Goal: Task Accomplishment & Management: Manage account settings

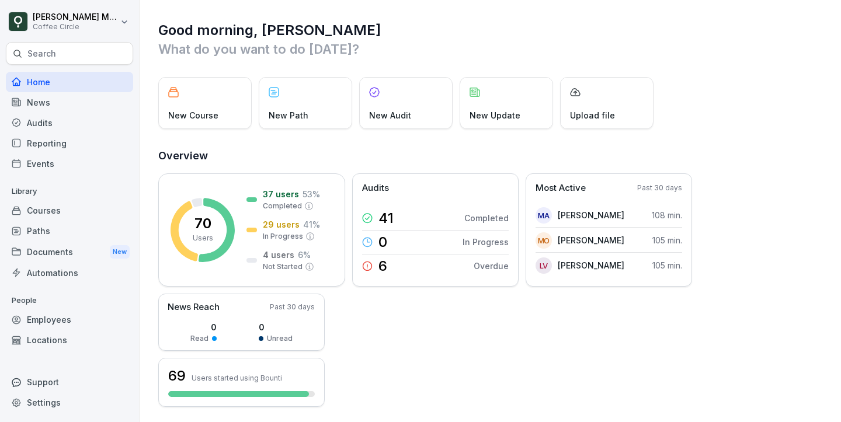
click at [47, 218] on div "Courses" at bounding box center [69, 210] width 127 height 20
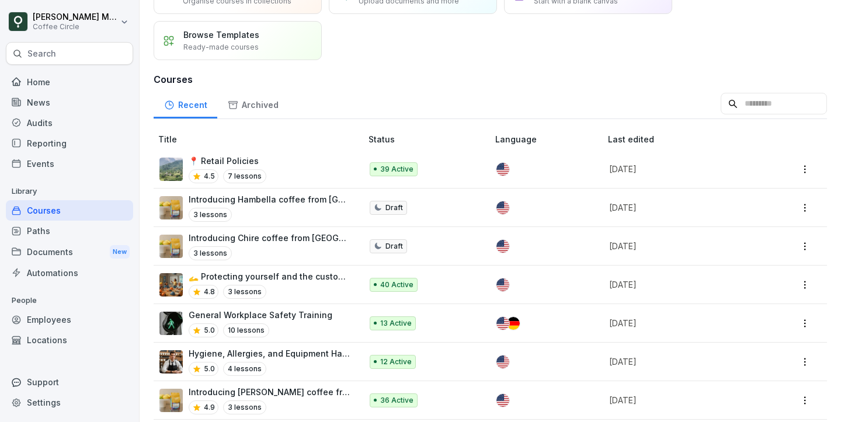
scroll to position [70, 0]
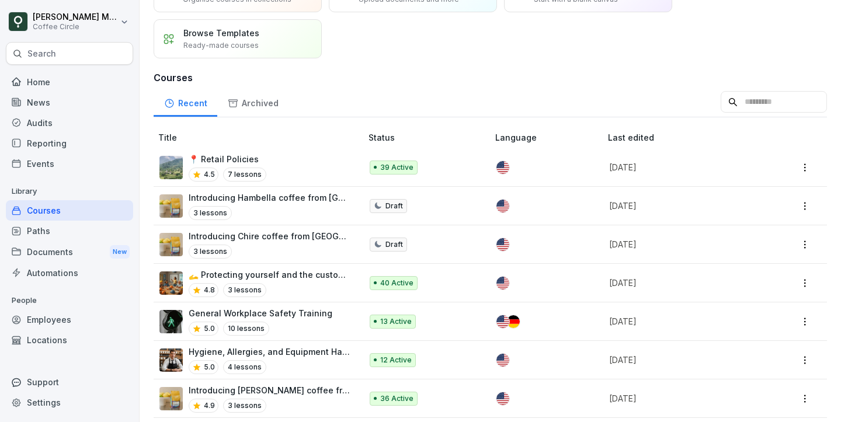
click at [317, 318] on div "General Workplace Safety Training 5.0 10 lessons" at bounding box center [261, 321] width 144 height 29
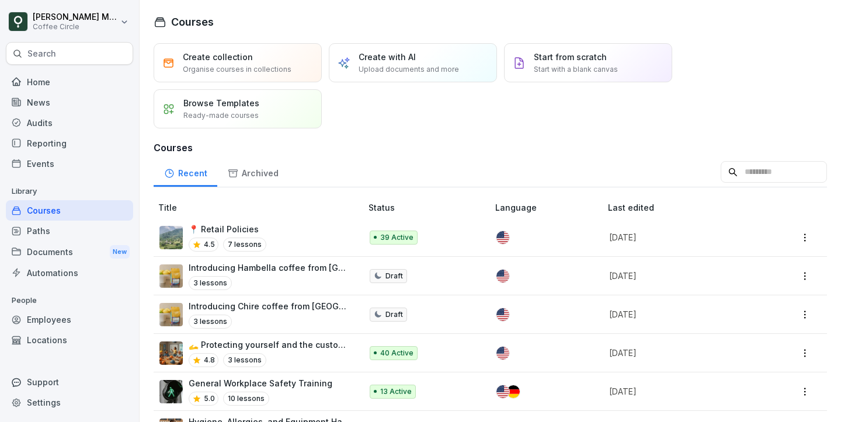
click at [282, 233] on div "📍 Retail Policies 4.5 7 lessons" at bounding box center [254, 237] width 190 height 29
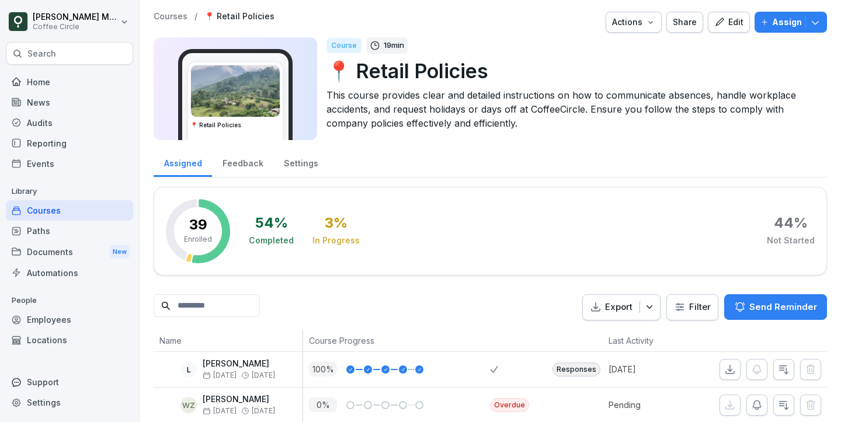
click at [738, 21] on div "Edit" at bounding box center [728, 22] width 29 height 13
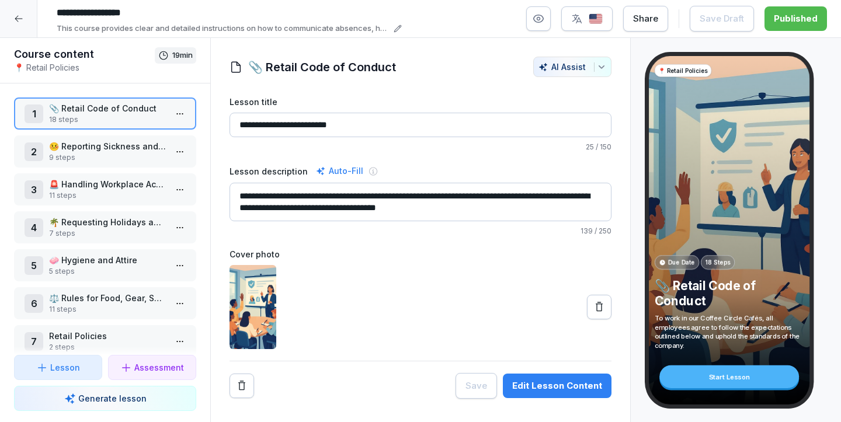
click at [133, 152] on p "9 steps" at bounding box center [107, 157] width 117 height 11
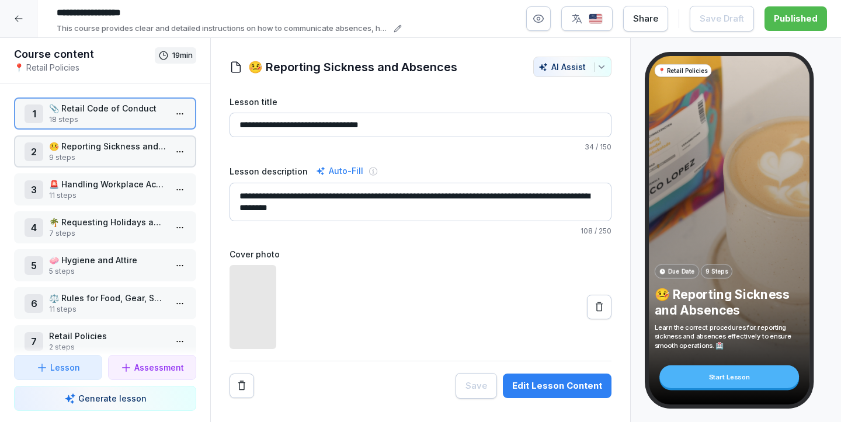
click at [133, 152] on p "9 steps" at bounding box center [107, 157] width 117 height 11
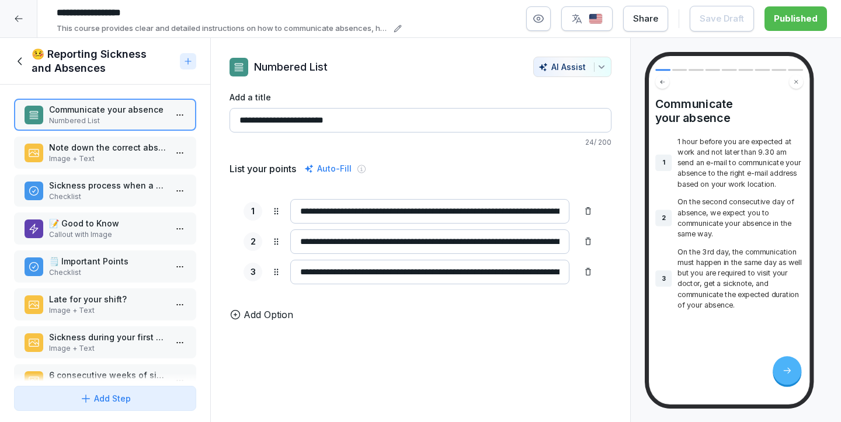
click at [23, 61] on icon at bounding box center [20, 61] width 13 height 13
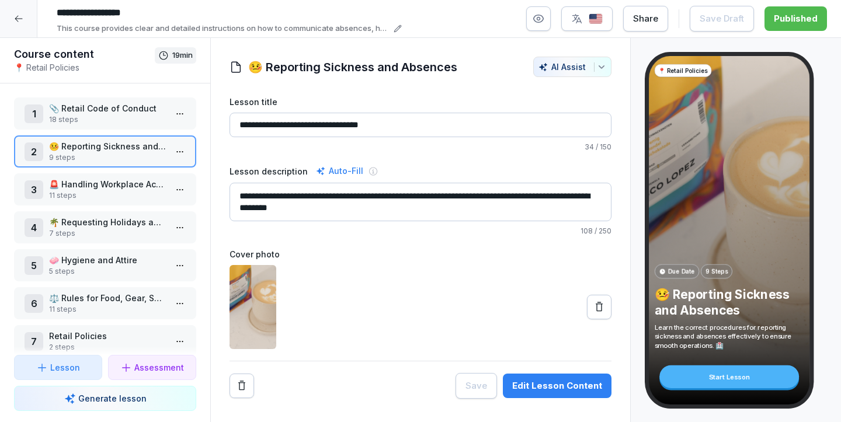
click at [103, 195] on p "11 steps" at bounding box center [107, 195] width 117 height 11
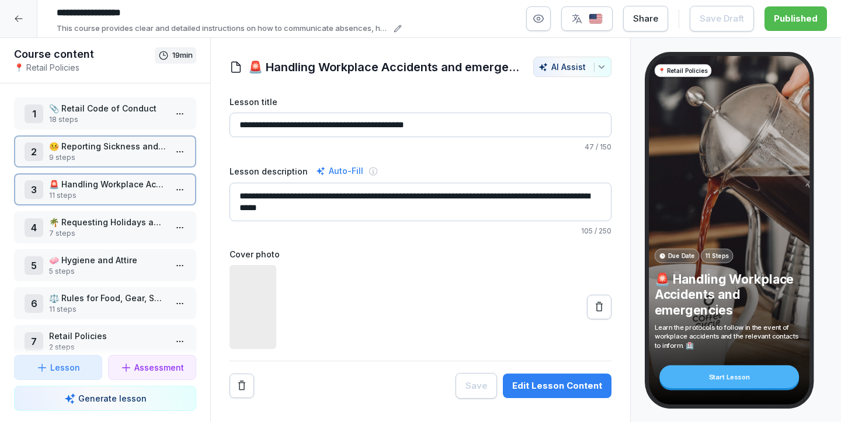
click at [103, 195] on p "11 steps" at bounding box center [107, 195] width 117 height 11
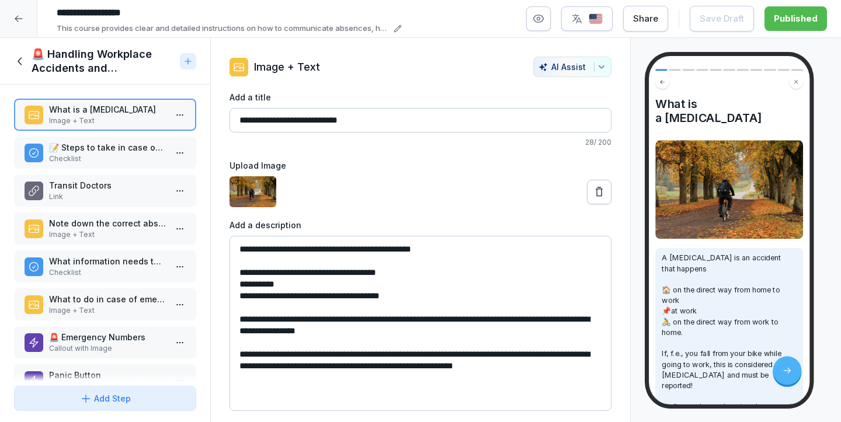
click at [103, 195] on p "Link" at bounding box center [107, 197] width 117 height 11
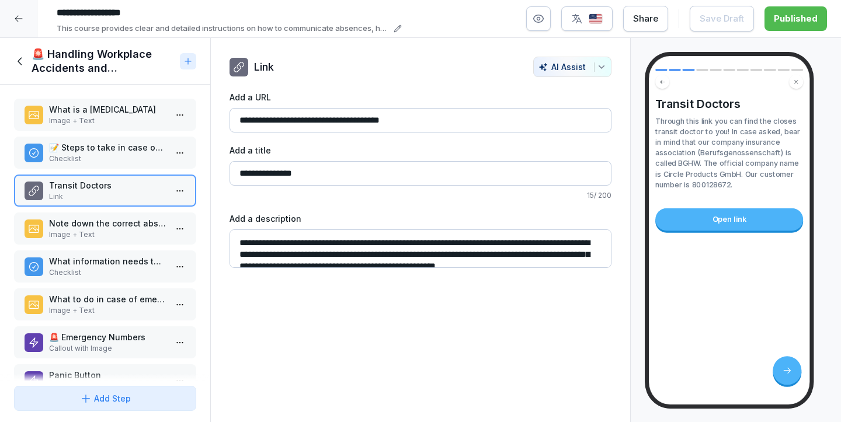
click at [106, 244] on div "Note down the correct absence e-mail address based on your location! Image + Te…" at bounding box center [105, 229] width 182 height 32
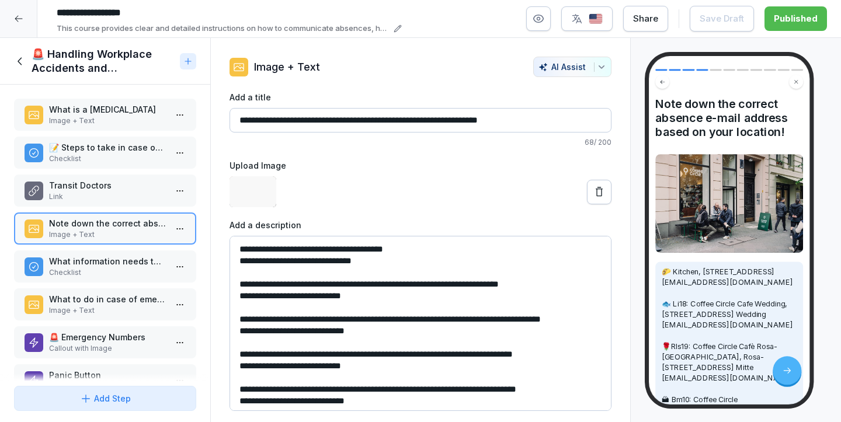
click at [113, 282] on div "What information needs to be shared when it comes to reporting workplace accide…" at bounding box center [105, 267] width 182 height 32
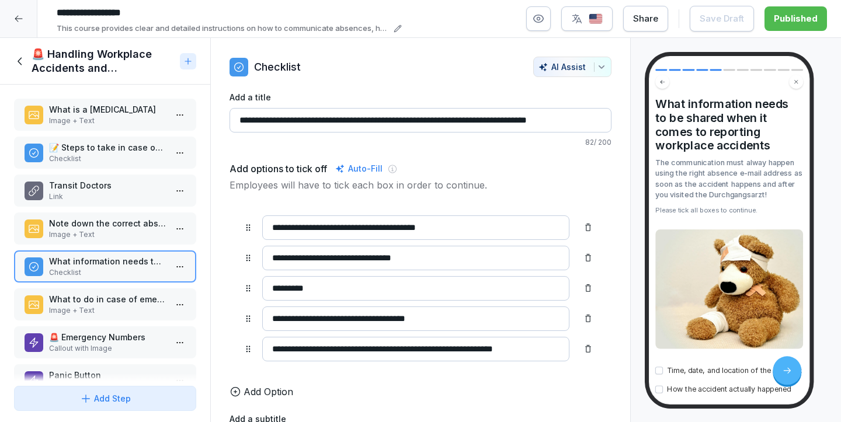
click at [109, 308] on p "Image + Text" at bounding box center [107, 311] width 117 height 11
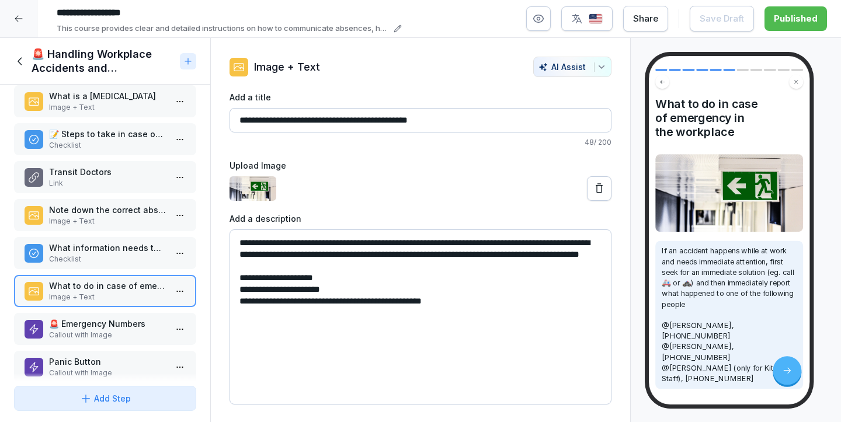
scroll to position [34, 0]
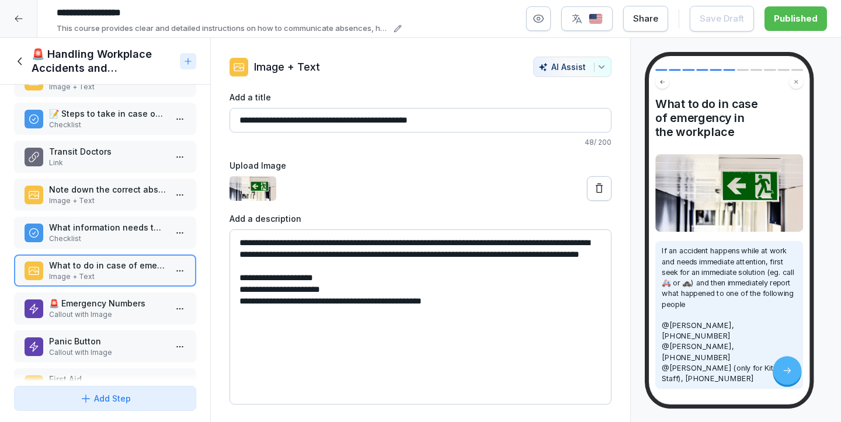
click at [102, 299] on p "🚨 Emergency Numbers" at bounding box center [107, 303] width 117 height 12
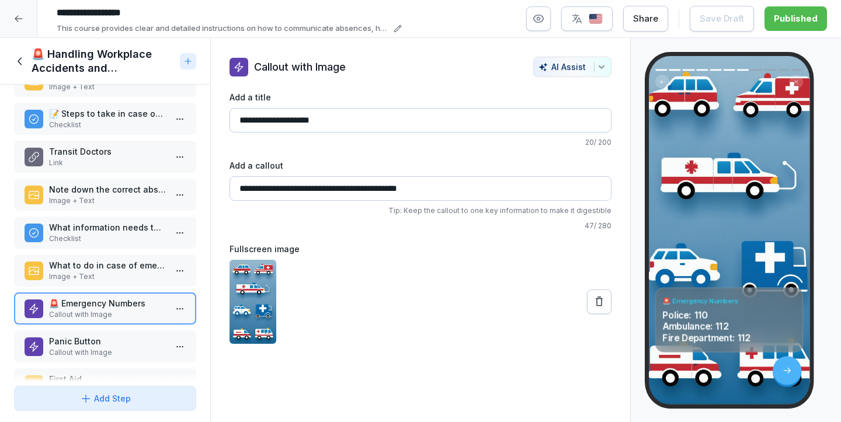
scroll to position [43, 0]
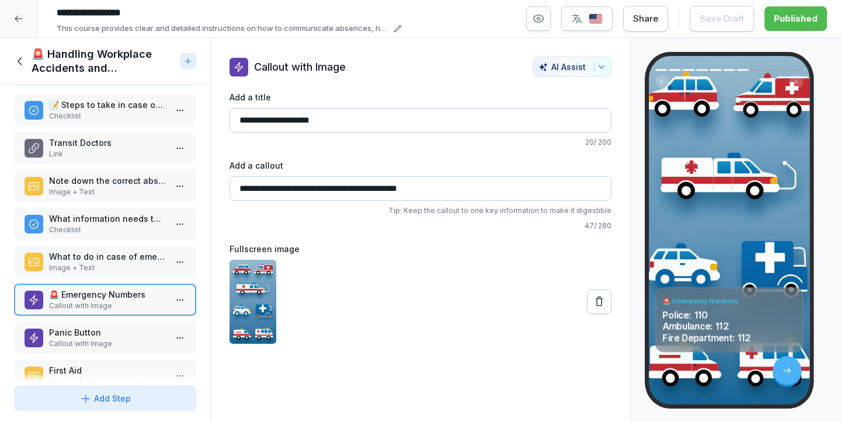
click at [98, 321] on div "What is a Workplace Accident Image + Text 📝 Steps to take in case of workplace …" at bounding box center [105, 233] width 210 height 297
click at [96, 340] on p "Callout with Image" at bounding box center [107, 344] width 117 height 11
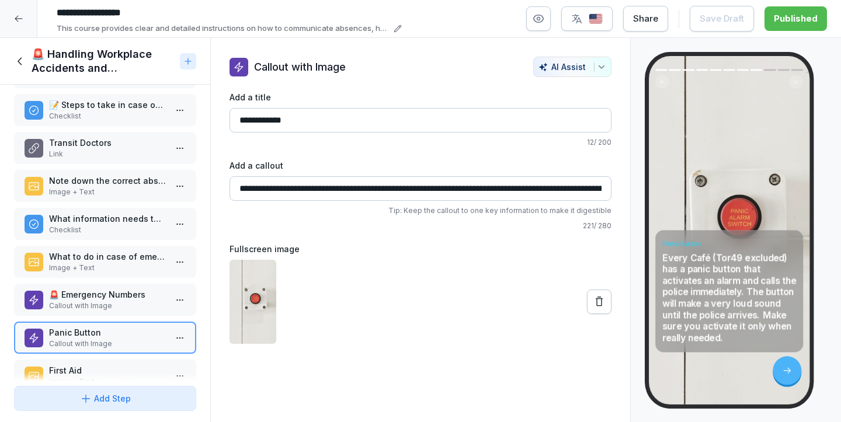
click at [360, 200] on input "**********" at bounding box center [421, 188] width 382 height 25
drag, startPoint x: 359, startPoint y: 188, endPoint x: 287, endPoint y: 189, distance: 72.4
click at [287, 189] on input "**********" at bounding box center [421, 188] width 382 height 25
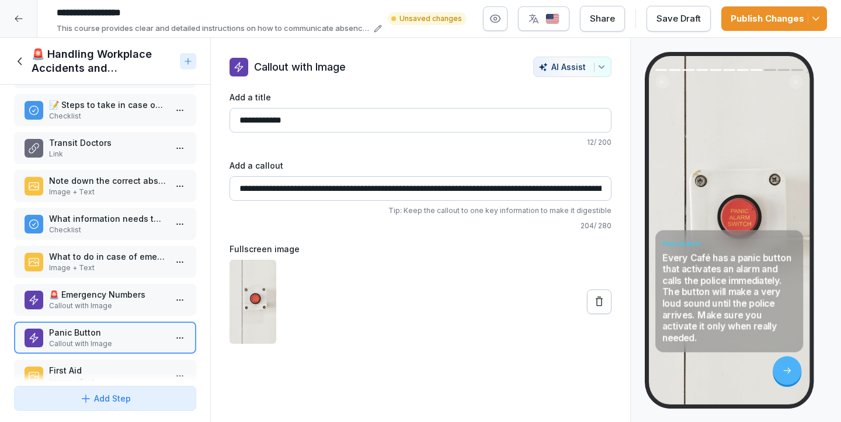
type input "**********"
click at [814, 13] on icon "button" at bounding box center [816, 19] width 12 height 12
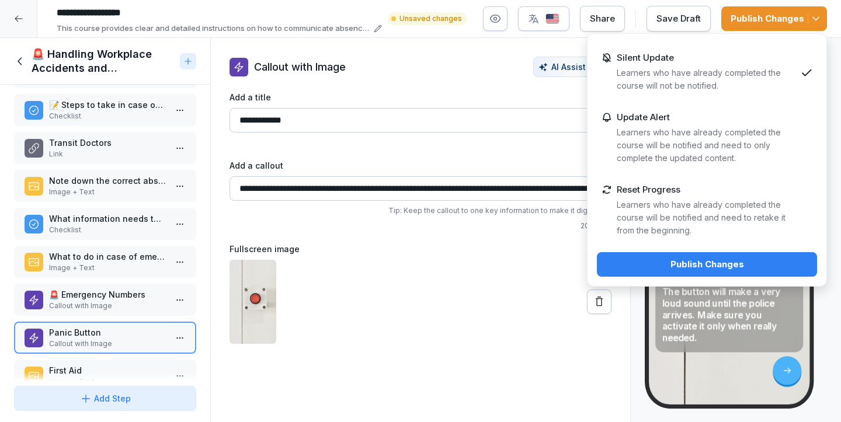
click at [719, 275] on button "Publish Changes" at bounding box center [707, 264] width 220 height 25
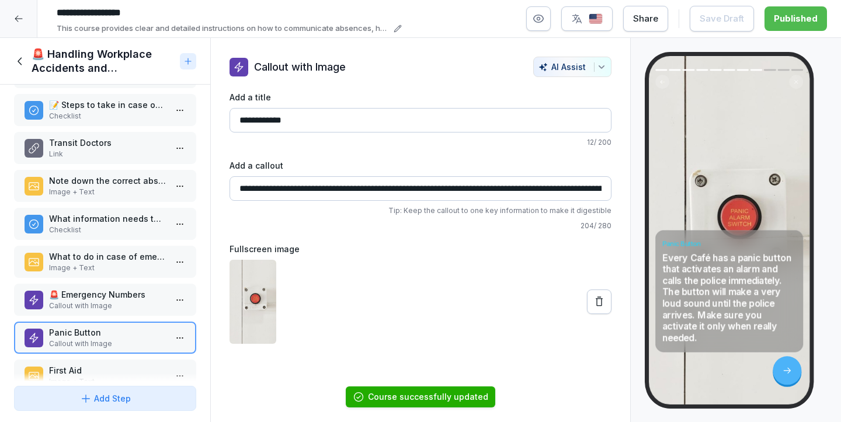
click at [348, 267] on div at bounding box center [421, 302] width 382 height 84
click at [16, 19] on icon at bounding box center [19, 19] width 8 height 6
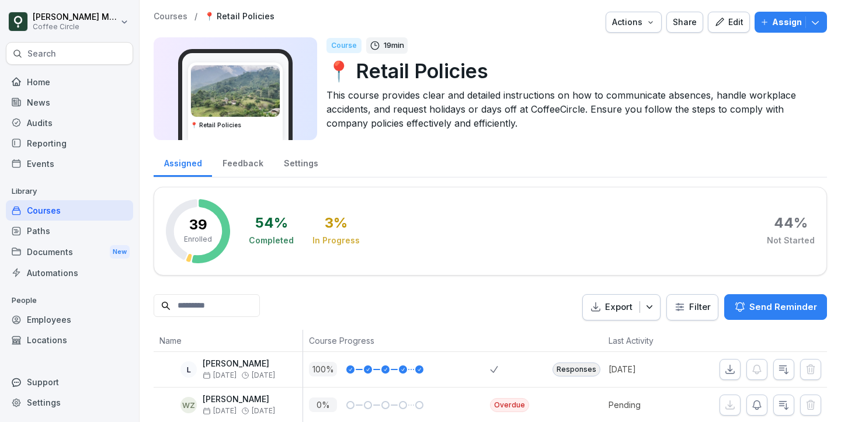
click at [728, 26] on div "Edit" at bounding box center [728, 22] width 29 height 13
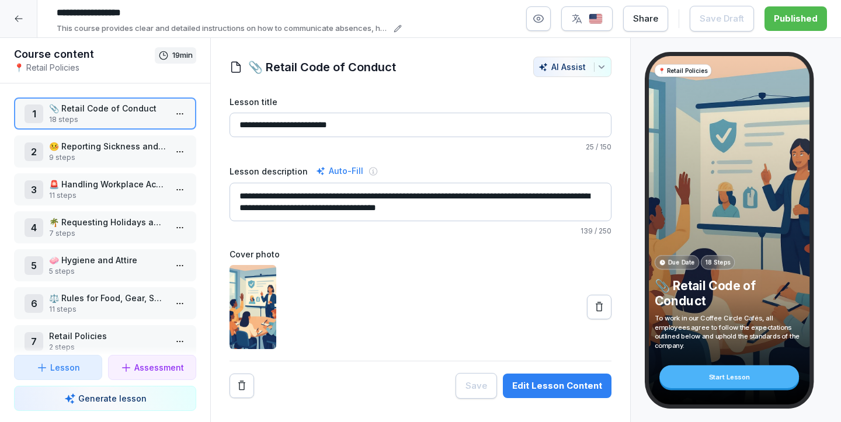
click at [131, 146] on p "🤒 Reporting Sickness and Absences" at bounding box center [107, 146] width 117 height 12
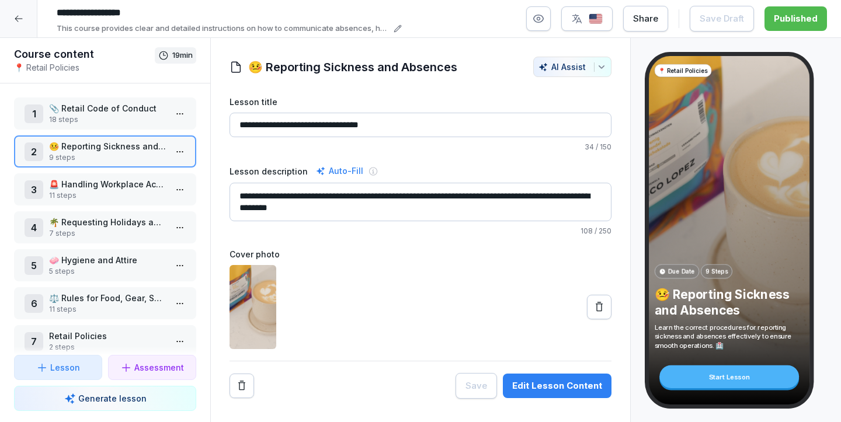
click at [129, 191] on p "11 steps" at bounding box center [107, 195] width 117 height 11
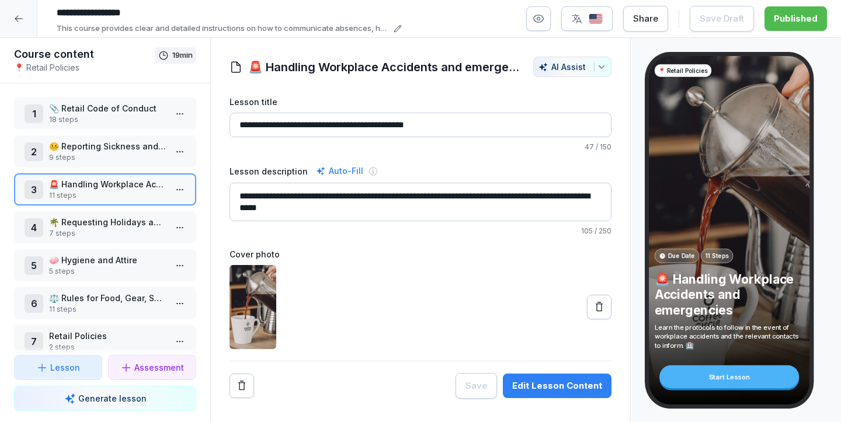
click at [117, 134] on div "1 📎 Retail Code of Conduct 18 steps 2 🤒 Reporting Sickness and Absences 9 steps…" at bounding box center [105, 220] width 210 height 272
click at [116, 109] on p "📎 Retail Code of Conduct" at bounding box center [107, 108] width 117 height 12
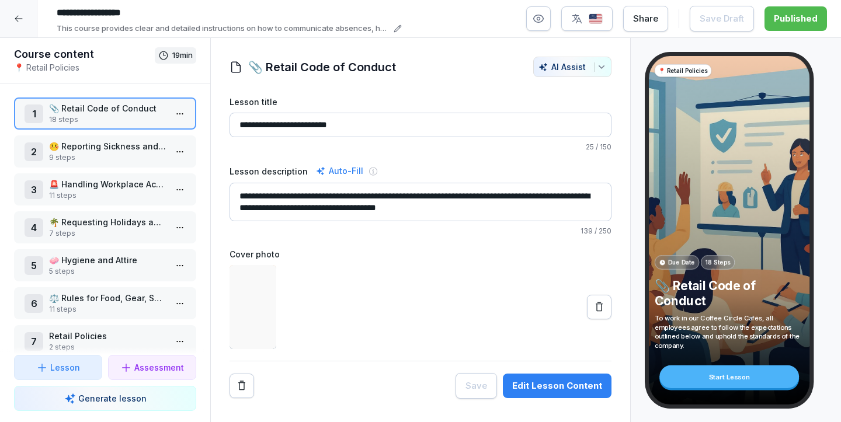
click at [116, 162] on p "9 steps" at bounding box center [107, 157] width 117 height 11
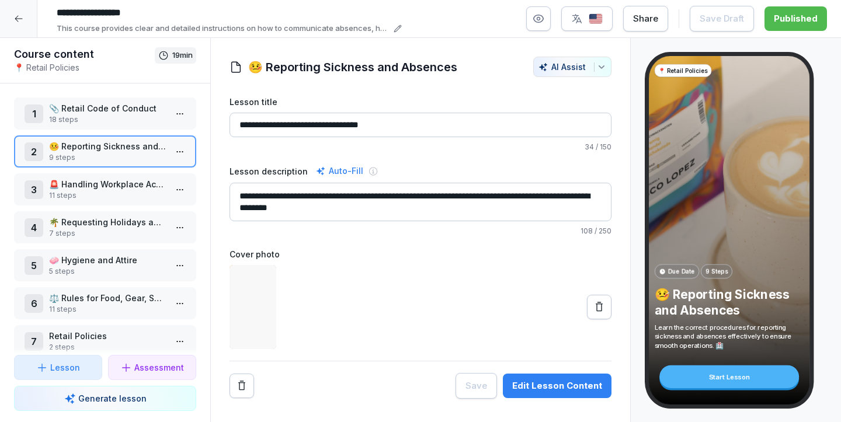
click at [114, 196] on p "11 steps" at bounding box center [107, 195] width 117 height 11
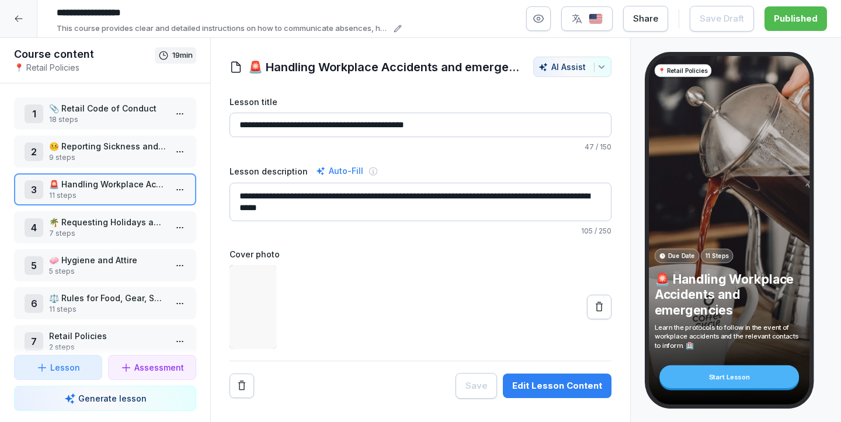
click at [110, 235] on p "7 steps" at bounding box center [107, 233] width 117 height 11
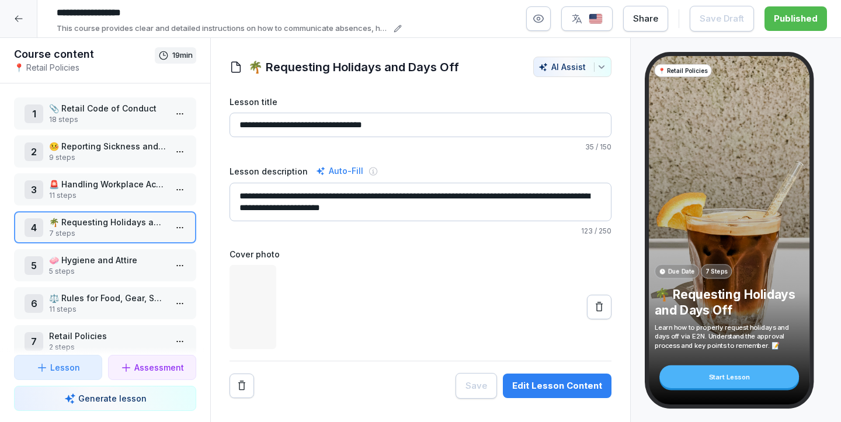
click at [105, 268] on p "5 steps" at bounding box center [107, 271] width 117 height 11
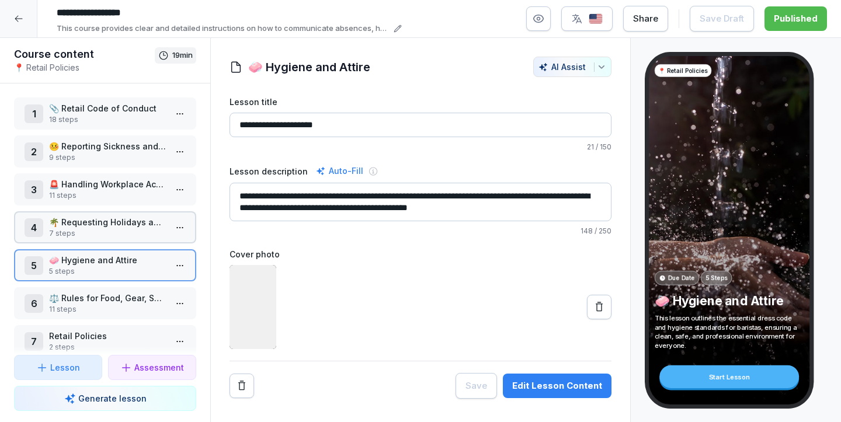
click at [107, 309] on p "11 steps" at bounding box center [107, 309] width 117 height 11
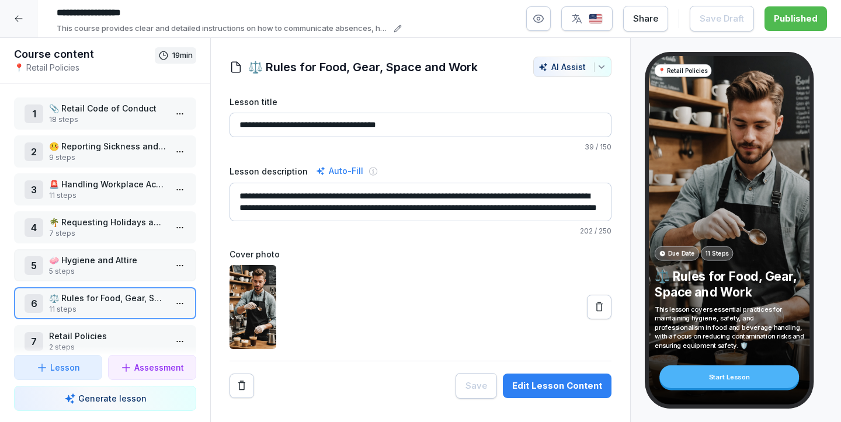
scroll to position [16, 0]
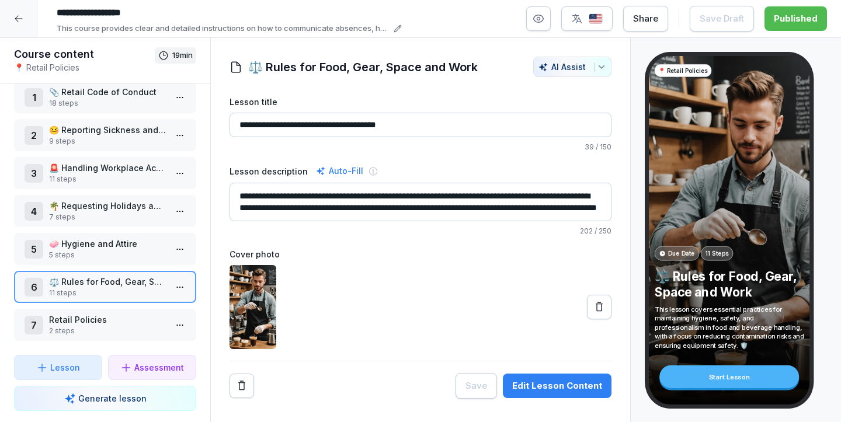
click at [95, 275] on div "6 ⚖️ Rules for Food, Gear, Space and Work 11 steps" at bounding box center [105, 287] width 182 height 32
click at [95, 325] on p "Retail Policies" at bounding box center [107, 320] width 117 height 12
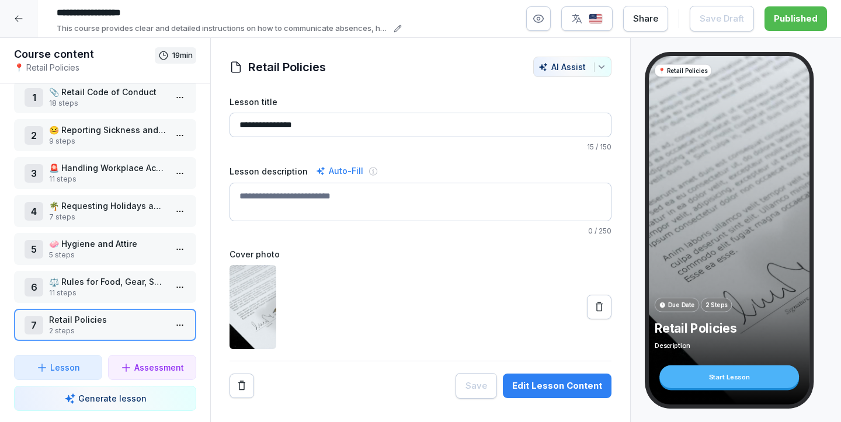
click at [94, 282] on p "⚖️ Rules for Food, Gear, Space and Work" at bounding box center [107, 282] width 117 height 12
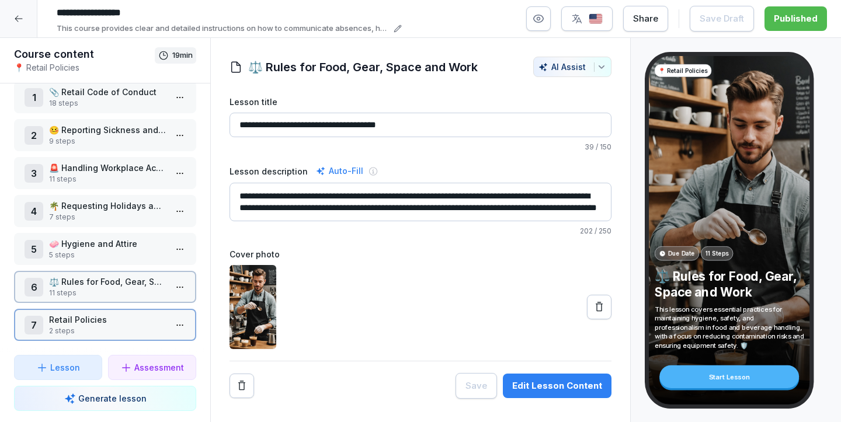
click at [94, 282] on p "⚖️ Rules for Food, Gear, Space and Work" at bounding box center [107, 282] width 117 height 12
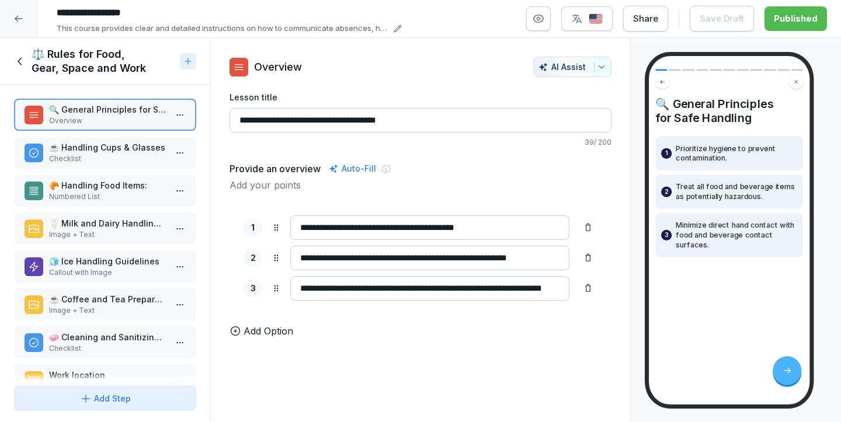
click at [81, 154] on p "Checklist" at bounding box center [107, 159] width 117 height 11
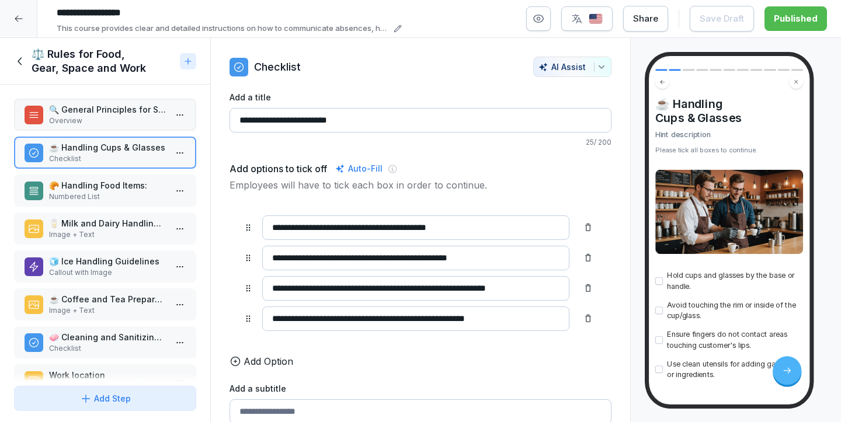
click at [83, 185] on p "🥐 Handling Food Items:" at bounding box center [107, 185] width 117 height 12
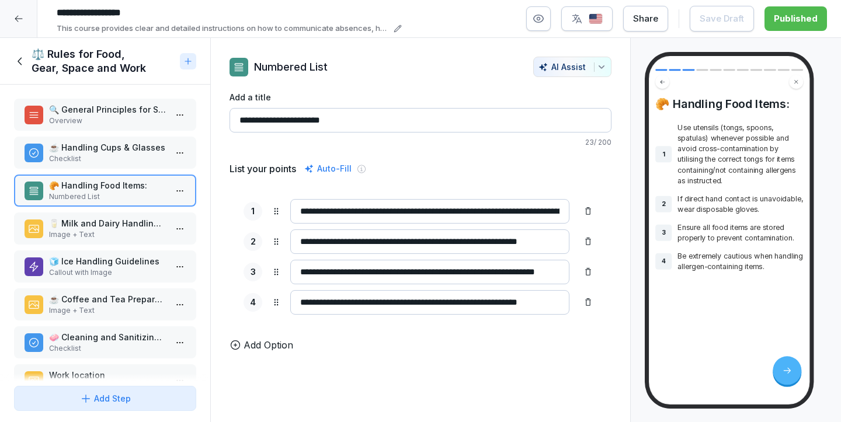
click at [86, 234] on p "Image + Text" at bounding box center [107, 235] width 117 height 11
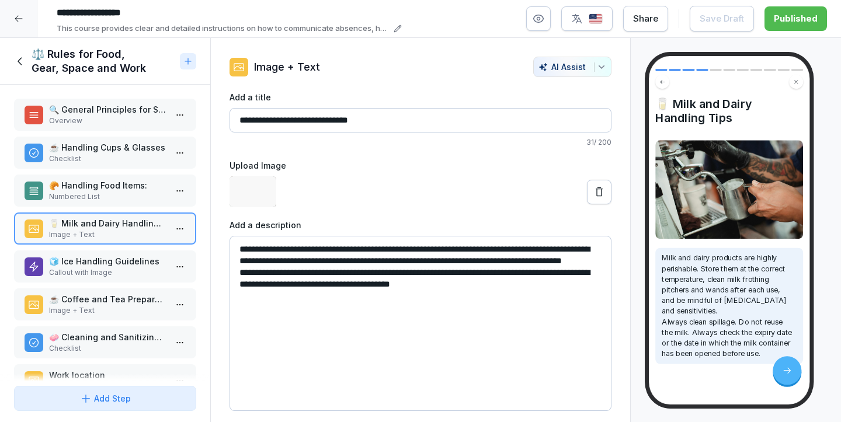
click at [89, 273] on p "Callout with Image" at bounding box center [107, 273] width 117 height 11
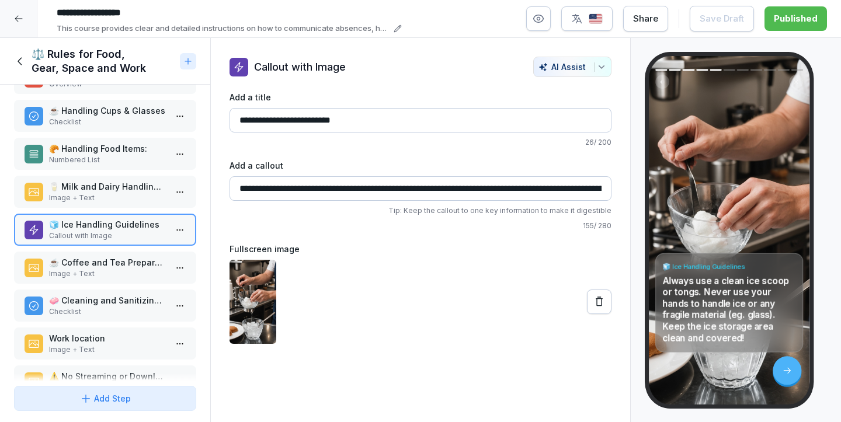
scroll to position [71, 0]
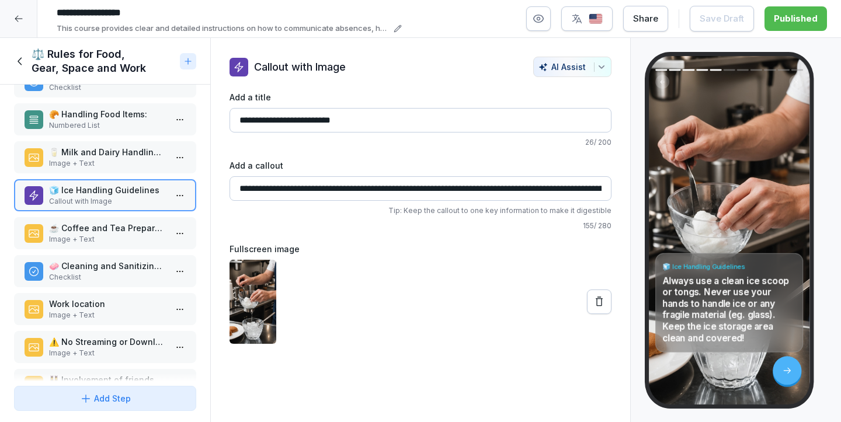
click at [84, 255] on div "🔍 General Principles for Safe Handling Overview ☕ Handling Cups & Glasses Check…" at bounding box center [105, 233] width 210 height 297
click at [85, 234] on p "Image + Text" at bounding box center [107, 239] width 117 height 11
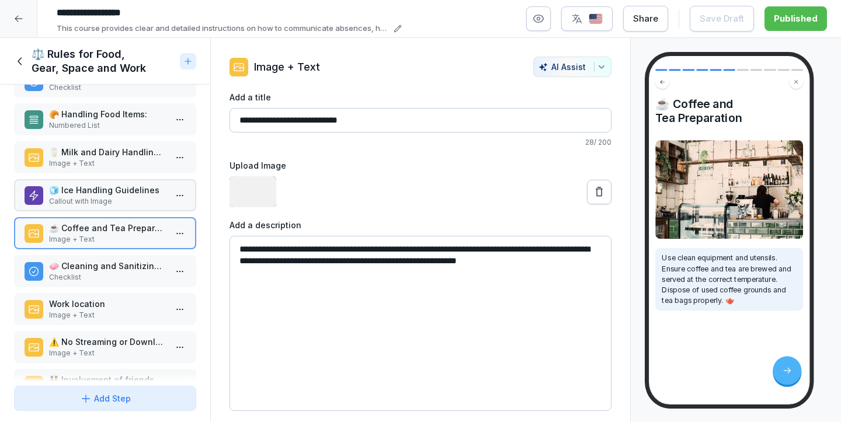
click at [85, 263] on p "🧼 Cleaning and Sanitizing Procedures" at bounding box center [107, 266] width 117 height 12
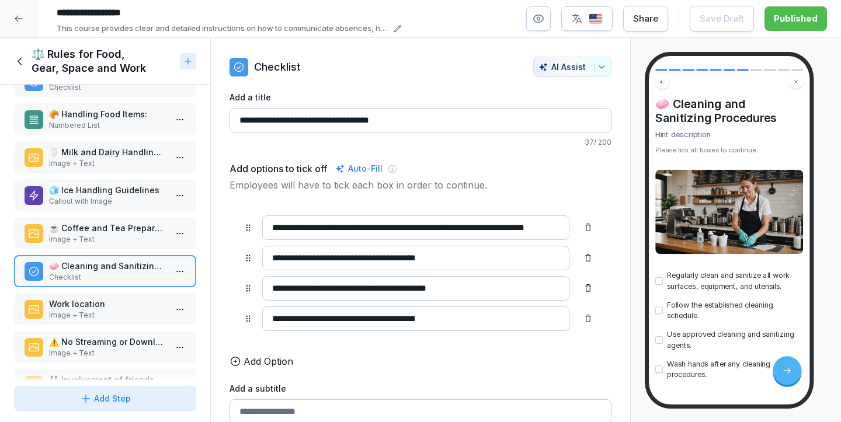
click at [85, 292] on div "🔍 General Principles for Safe Handling Overview ☕ Handling Cups & Glasses Check…" at bounding box center [105, 233] width 210 height 297
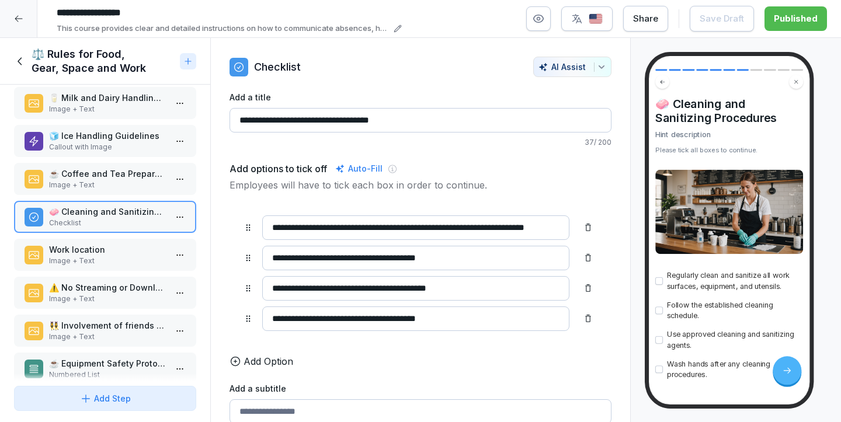
scroll to position [143, 0]
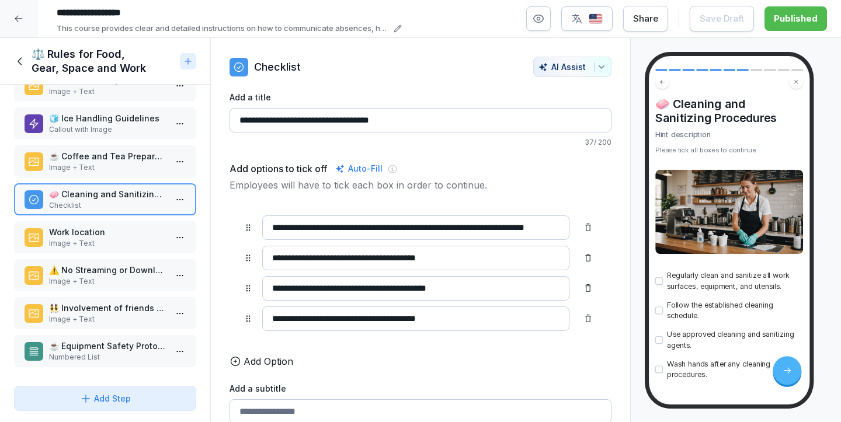
click at [79, 251] on div "Work location Image + Text" at bounding box center [105, 237] width 182 height 32
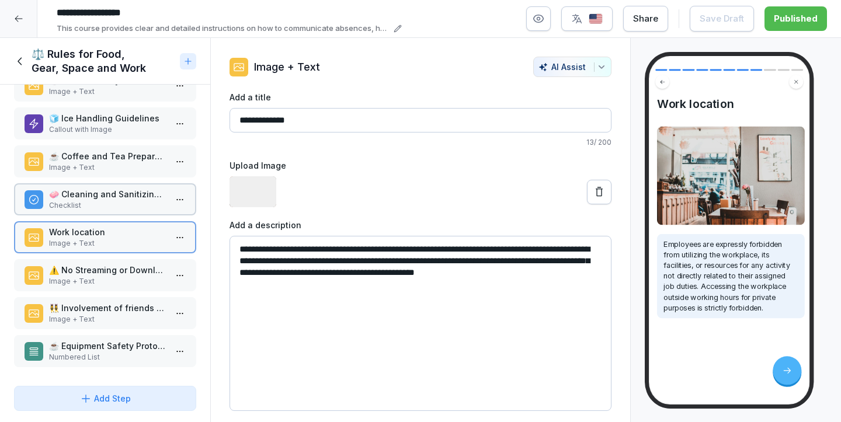
click at [81, 275] on p "⚠️ No Streaming or Downloads" at bounding box center [107, 270] width 117 height 12
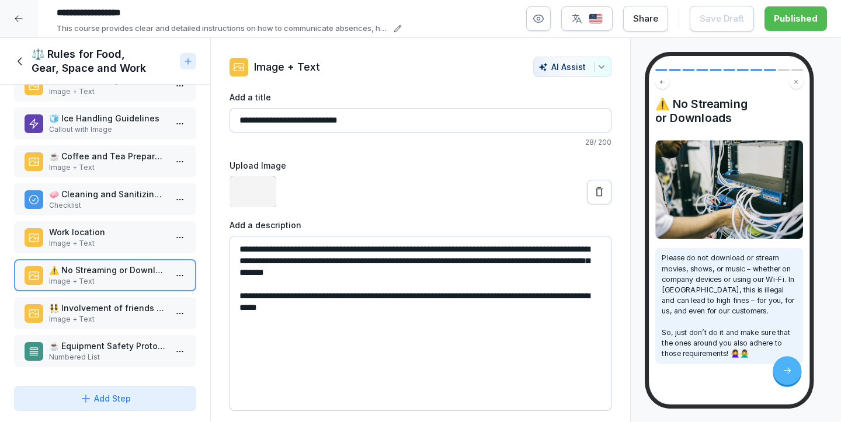
click at [86, 306] on p "👯‍♀️ Involvement of friends and family" at bounding box center [107, 308] width 117 height 12
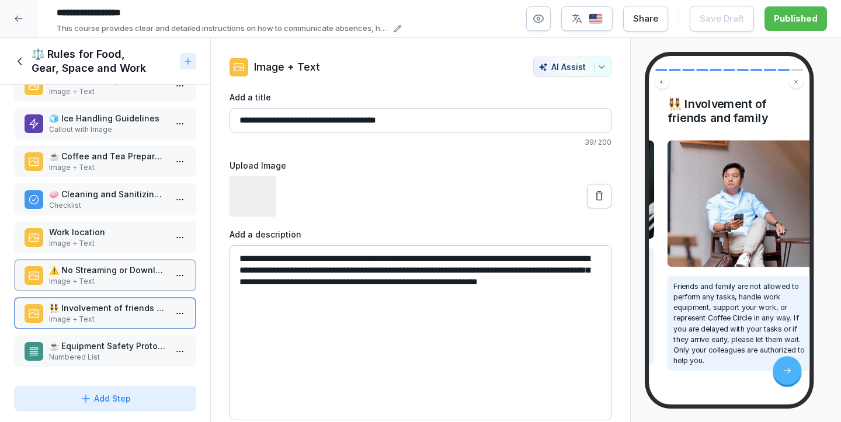
click at [92, 345] on p "☕ Equipment Safety Protocols" at bounding box center [107, 346] width 117 height 12
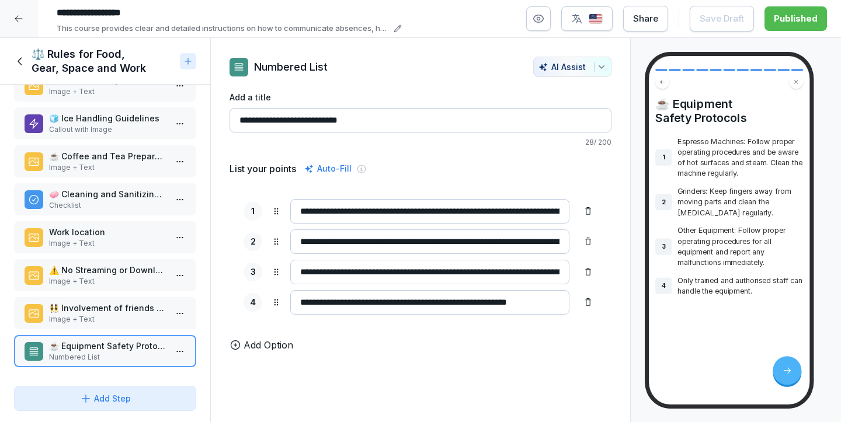
click at [26, 29] on div at bounding box center [18, 18] width 37 height 37
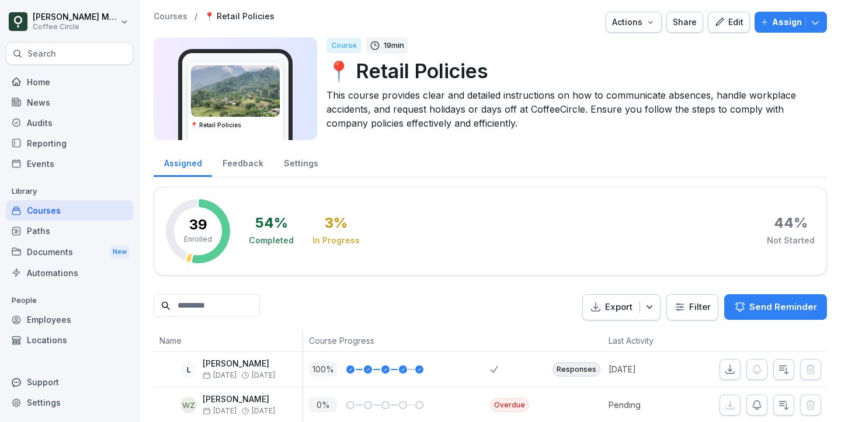
click at [66, 202] on div "Courses" at bounding box center [69, 210] width 127 height 20
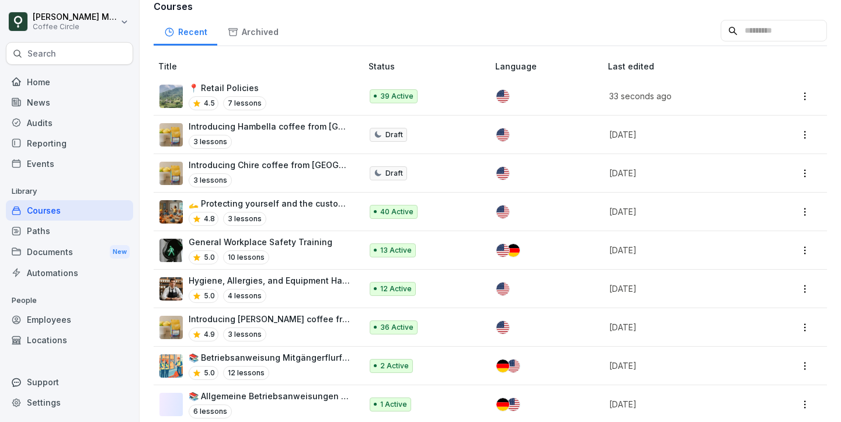
scroll to position [157, 0]
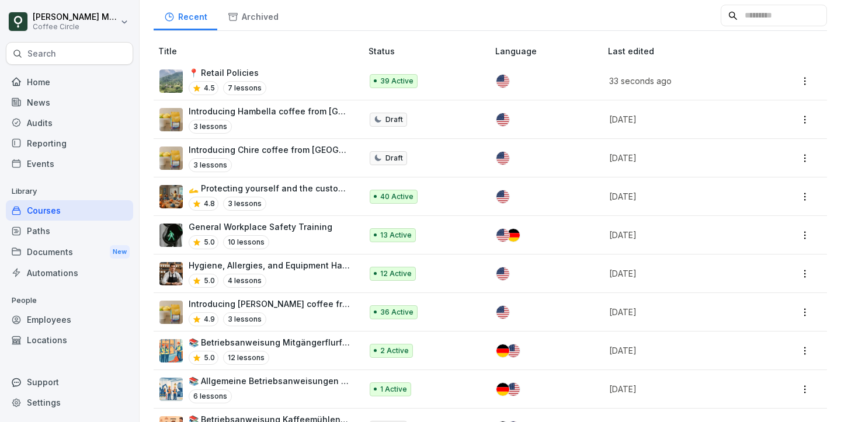
click at [306, 277] on div "5.0 4 lessons" at bounding box center [269, 281] width 161 height 14
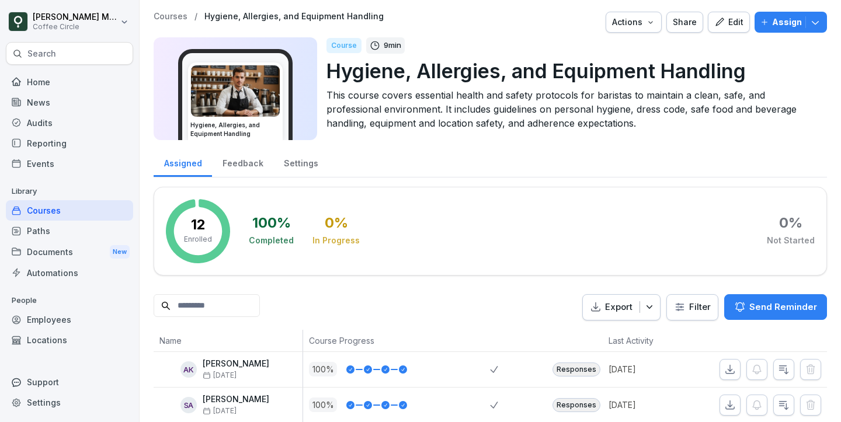
click at [22, 225] on div "Paths" at bounding box center [69, 231] width 127 height 20
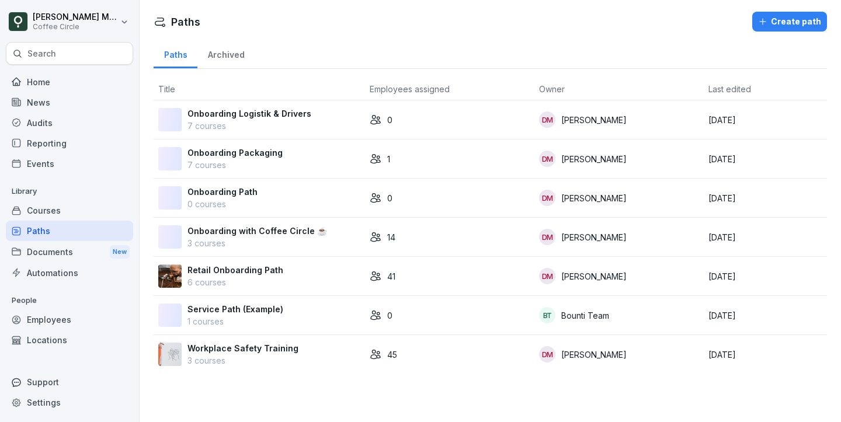
click at [247, 281] on p "6 courses" at bounding box center [236, 282] width 96 height 12
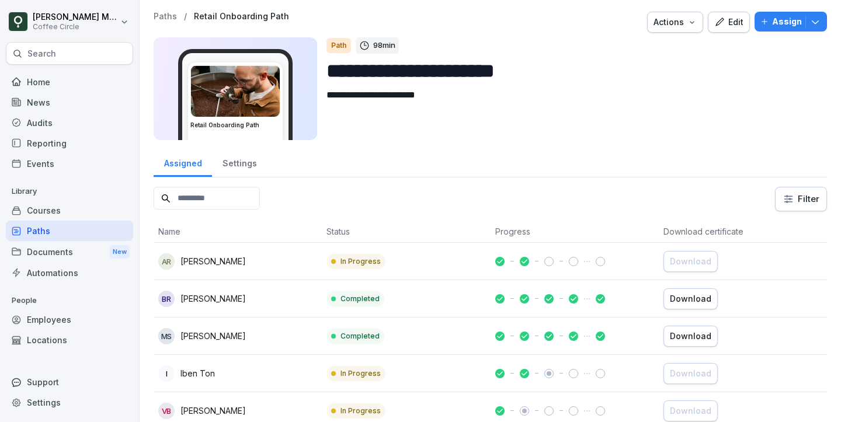
scroll to position [27, 0]
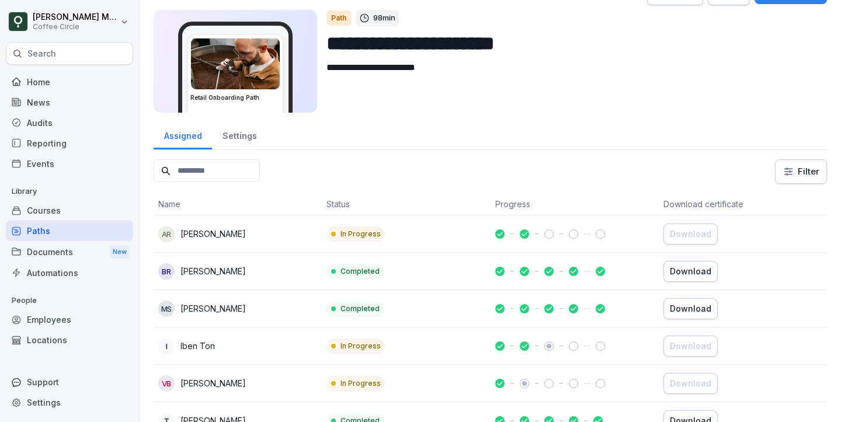
click at [62, 213] on div "Courses" at bounding box center [69, 210] width 127 height 20
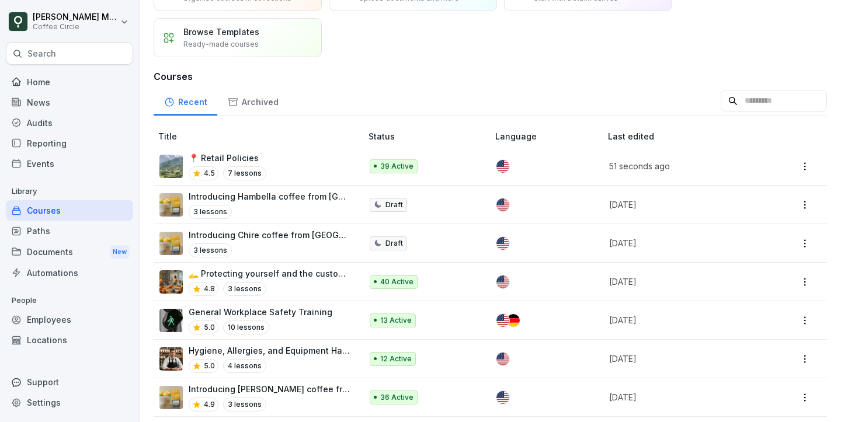
scroll to position [72, 0]
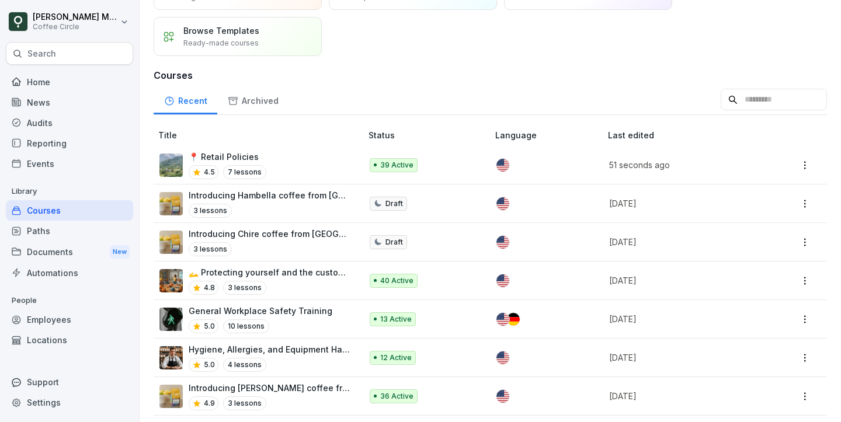
click at [323, 275] on p "🫴 Protecting yourself and the customers" at bounding box center [269, 272] width 161 height 12
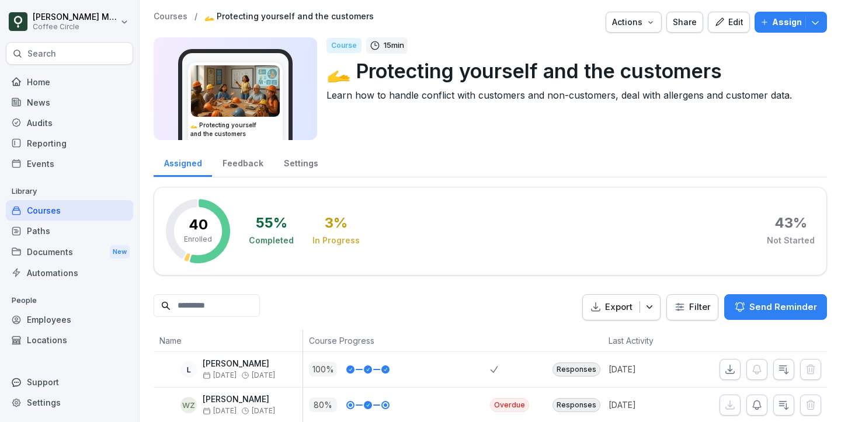
click at [251, 169] on div "Feedback" at bounding box center [242, 162] width 61 height 30
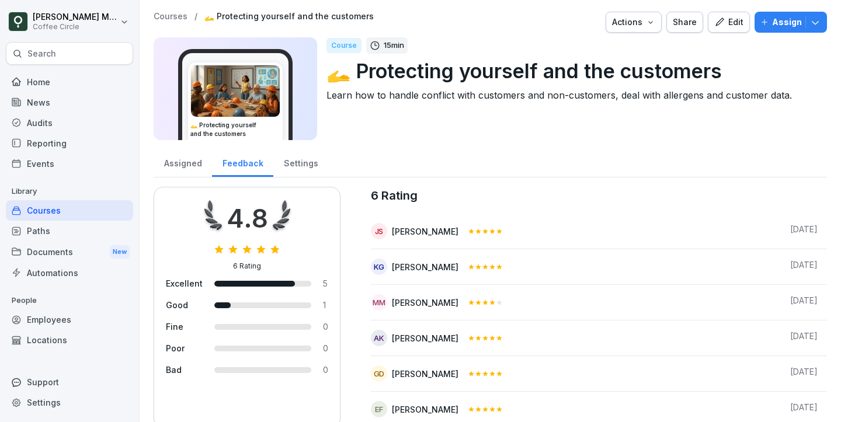
click at [733, 25] on div "Edit" at bounding box center [728, 22] width 29 height 13
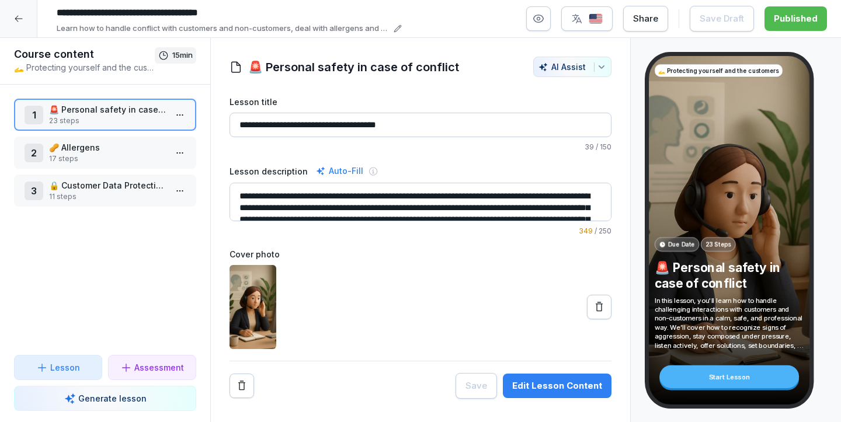
click at [110, 114] on p "🚨 Personal safety in case of conflict" at bounding box center [107, 109] width 117 height 12
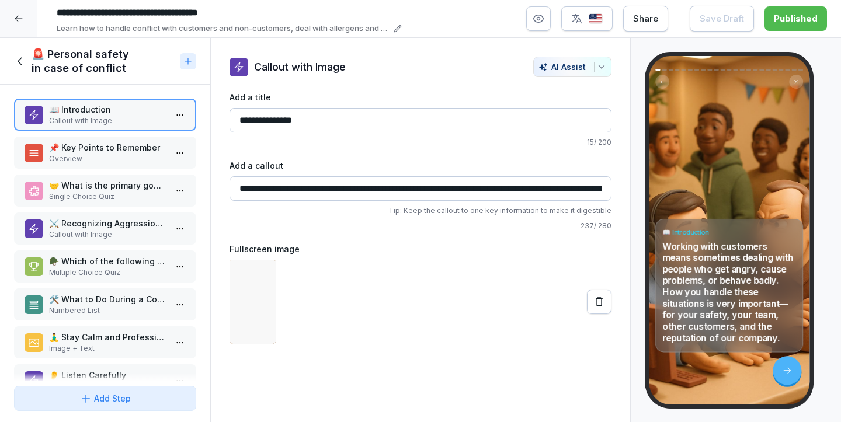
click at [117, 158] on p "Overview" at bounding box center [107, 159] width 117 height 11
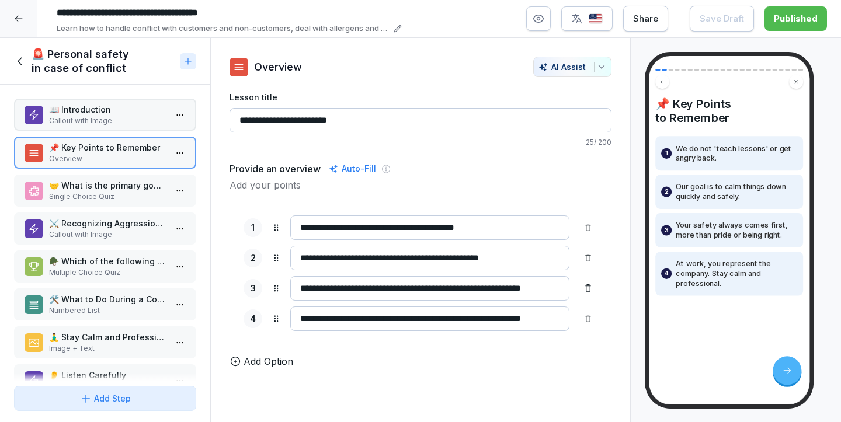
click at [122, 193] on p "Single Choice Quiz" at bounding box center [107, 197] width 117 height 11
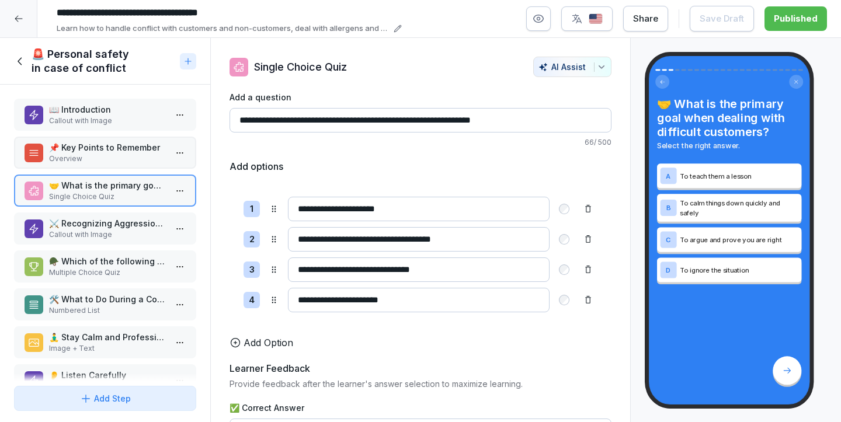
click at [119, 235] on p "Callout with Image" at bounding box center [107, 235] width 117 height 11
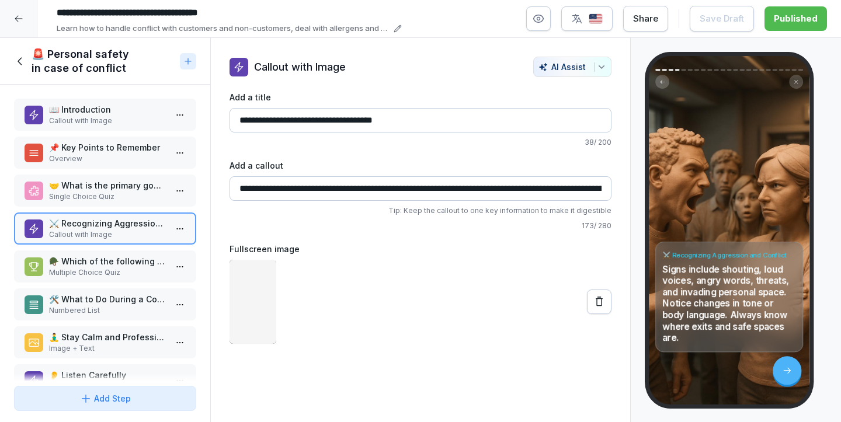
click at [116, 275] on p "Multiple Choice Quiz" at bounding box center [107, 273] width 117 height 11
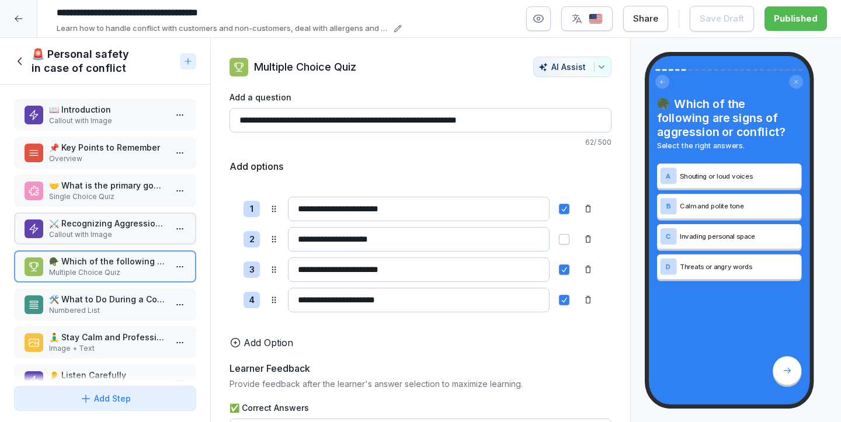
scroll to position [41, 0]
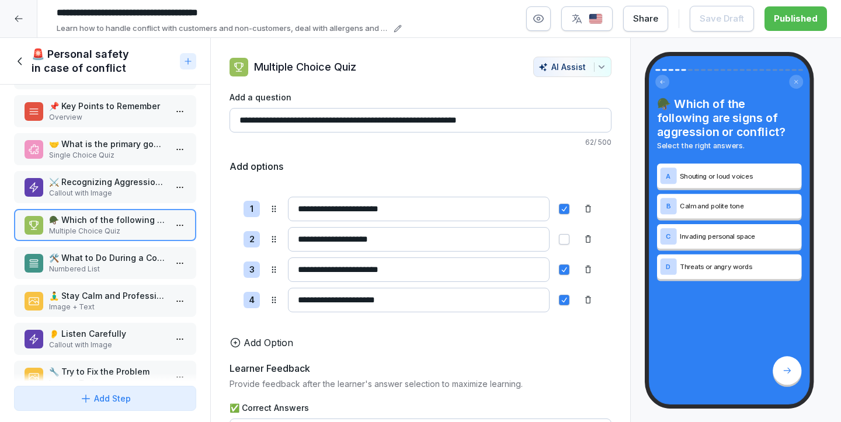
click at [85, 276] on div "🛠️ What to Do During a Conflict Numbered List" at bounding box center [105, 263] width 182 height 32
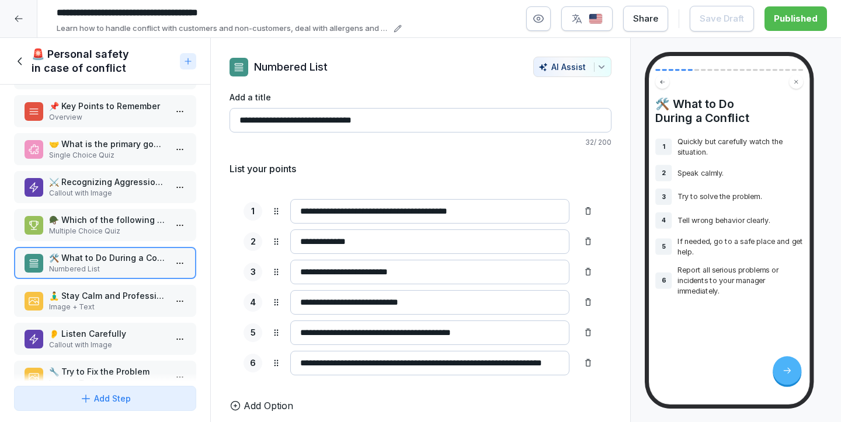
click at [88, 301] on p "🧘‍♂️ Stay Calm and Professional" at bounding box center [107, 296] width 117 height 12
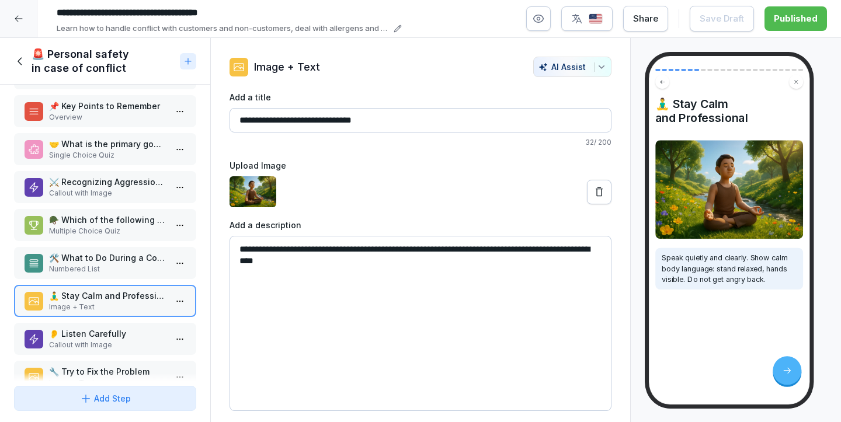
scroll to position [98, 0]
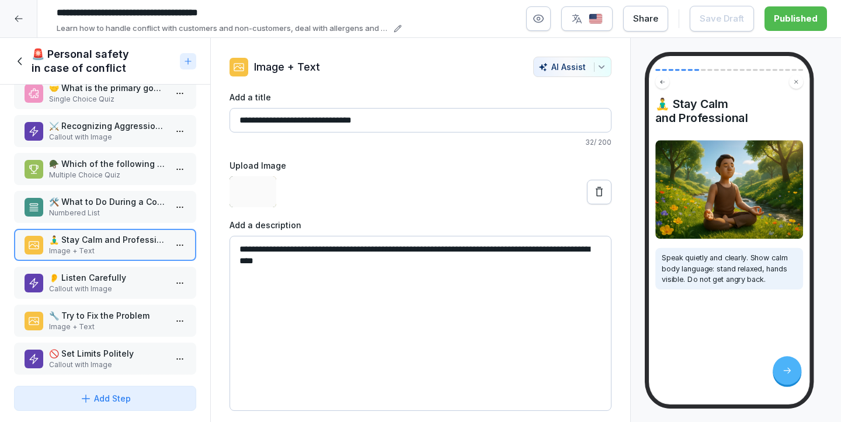
click at [71, 265] on div "📖 Introduction Callout with Image 📌 Key Points to Remember Overview 🤝 What is t…" at bounding box center [105, 233] width 210 height 297
click at [71, 289] on p "Callout with Image" at bounding box center [107, 289] width 117 height 11
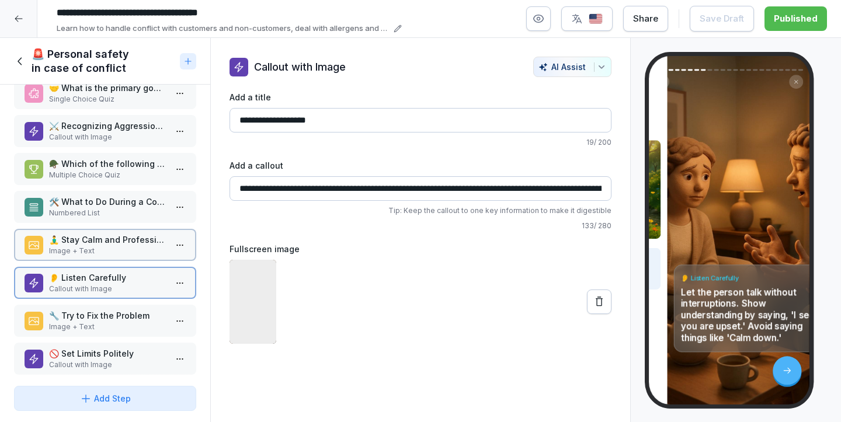
click at [77, 315] on p "🔧 Try to Fix the Problem" at bounding box center [107, 316] width 117 height 12
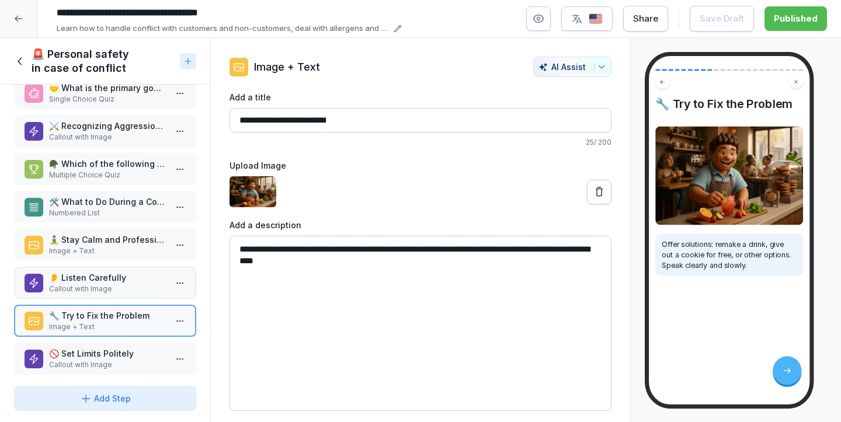
scroll to position [191, 0]
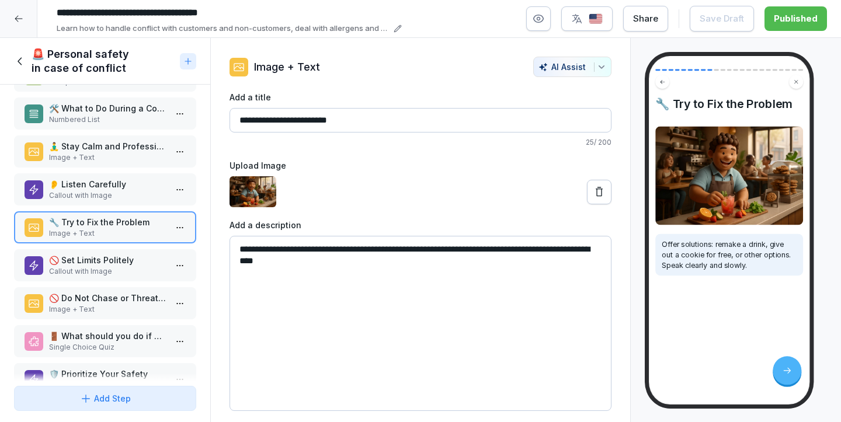
click at [73, 261] on p "🚫 Set Limits Politely" at bounding box center [107, 260] width 117 height 12
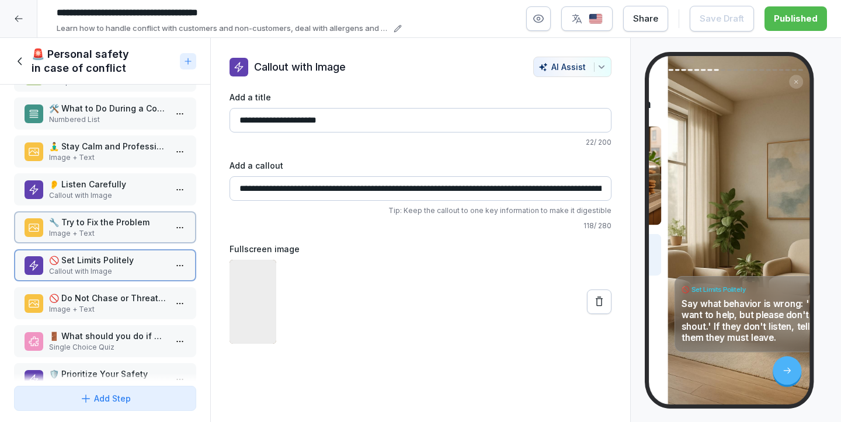
click at [79, 296] on p "🚫 Do Not Chase or Threaten" at bounding box center [107, 298] width 117 height 12
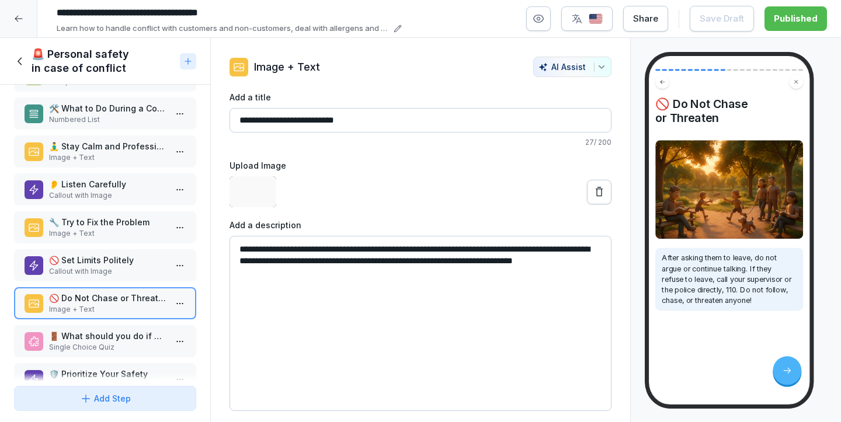
click at [15, 65] on icon at bounding box center [20, 61] width 13 height 13
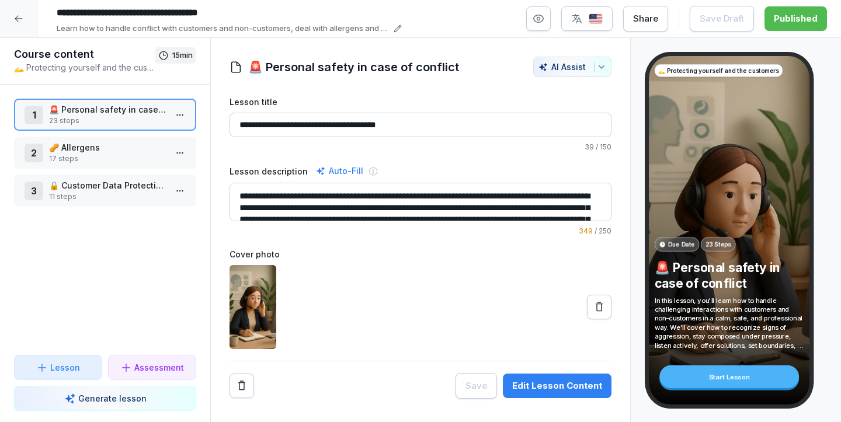
click at [74, 138] on div "2 🥜 Allergens 17 steps" at bounding box center [105, 153] width 182 height 32
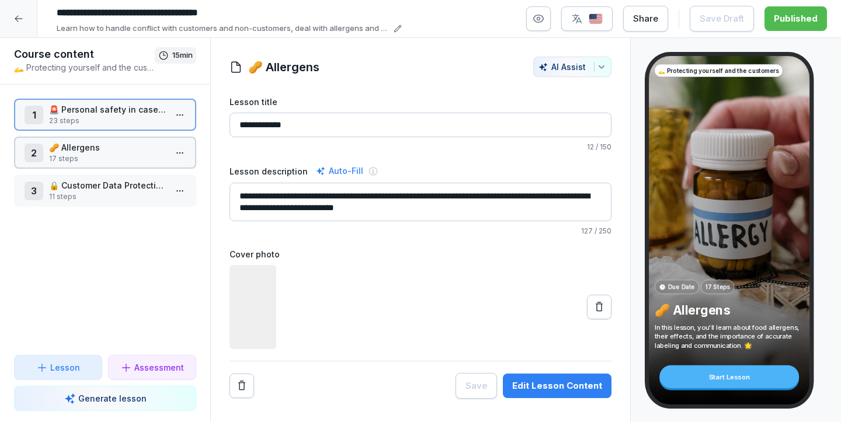
click at [74, 138] on div "2 🥜 Allergens 17 steps" at bounding box center [105, 153] width 182 height 32
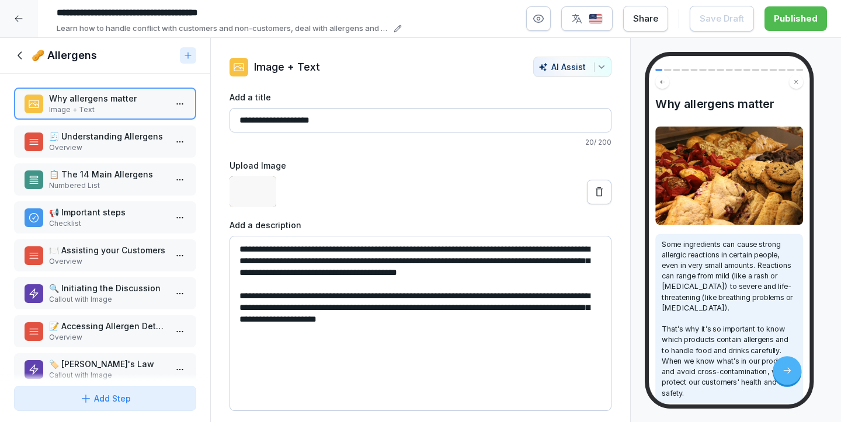
click at [101, 136] on p "🧾 Understanding Allergens" at bounding box center [107, 136] width 117 height 12
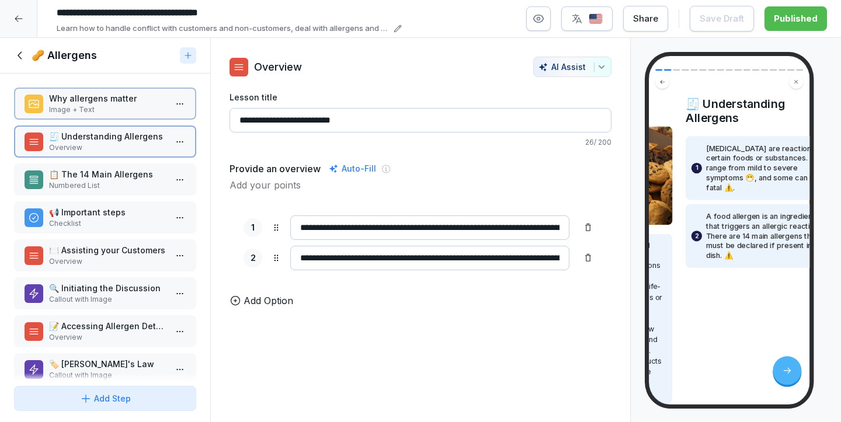
click at [106, 163] on div "Why allergens matter Image + Text 🧾 Understanding Allergens Overview 📋 The 14 M…" at bounding box center [105, 228] width 210 height 308
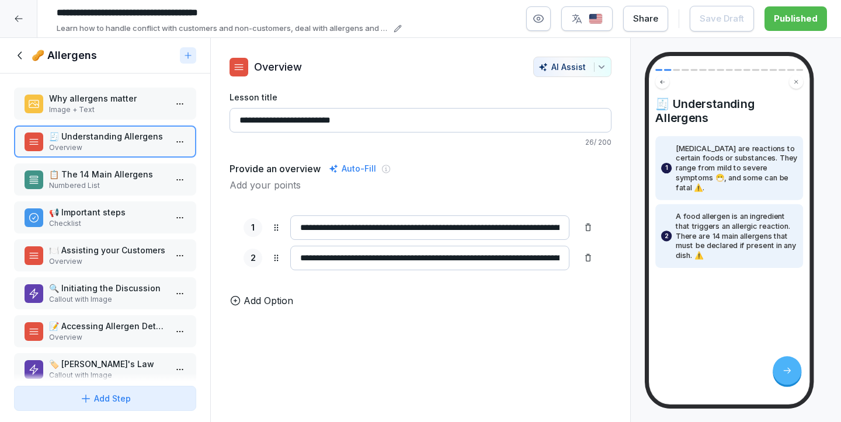
click at [112, 207] on p "📢 Important steps" at bounding box center [107, 212] width 117 height 12
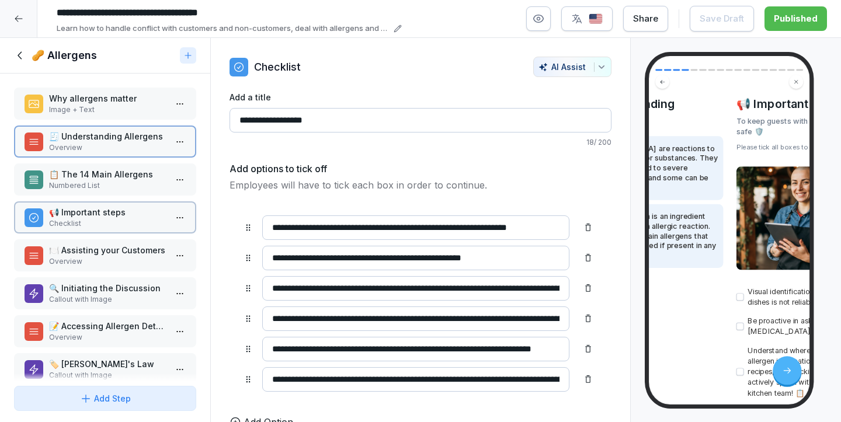
click at [112, 184] on p "Numbered List" at bounding box center [107, 186] width 117 height 11
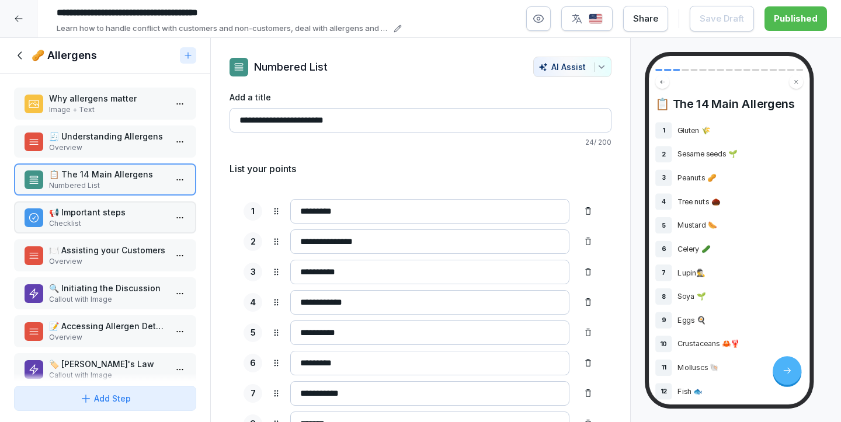
click at [113, 255] on p "🍽️ Assisting your Customers" at bounding box center [107, 250] width 117 height 12
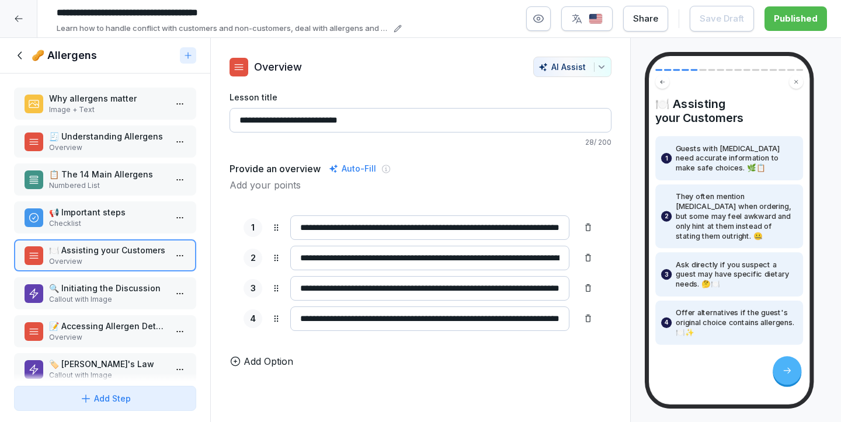
click at [121, 301] on p "Callout with Image" at bounding box center [107, 299] width 117 height 11
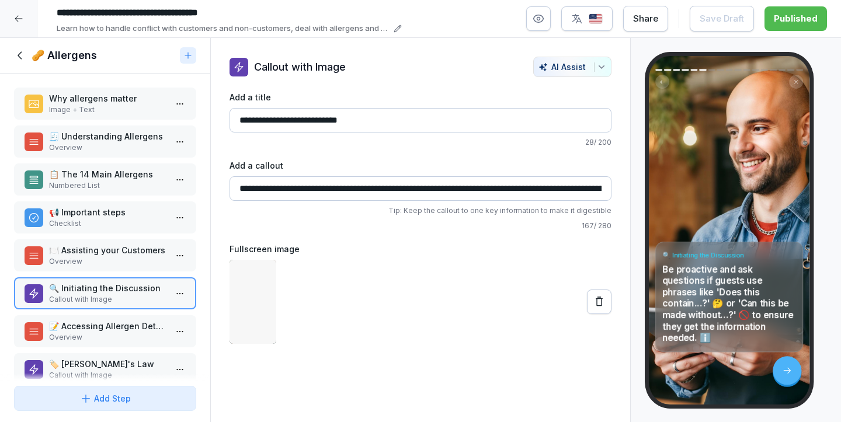
click at [121, 328] on p "📝 Accessing Allergen Details" at bounding box center [107, 326] width 117 height 12
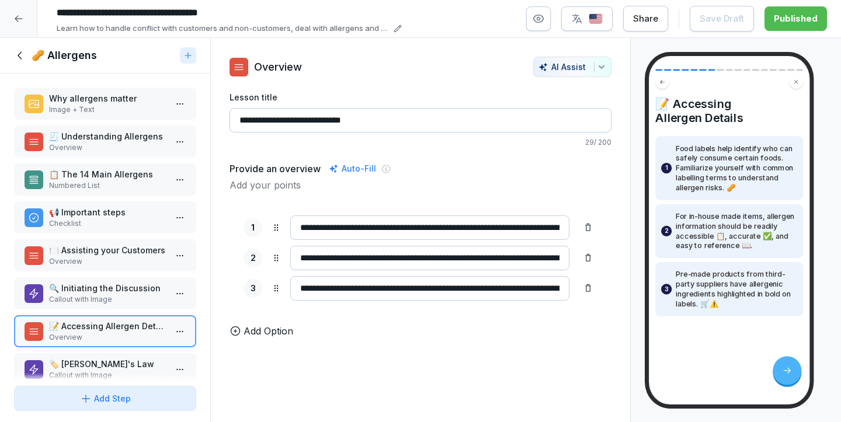
click at [16, 56] on icon at bounding box center [20, 55] width 13 height 13
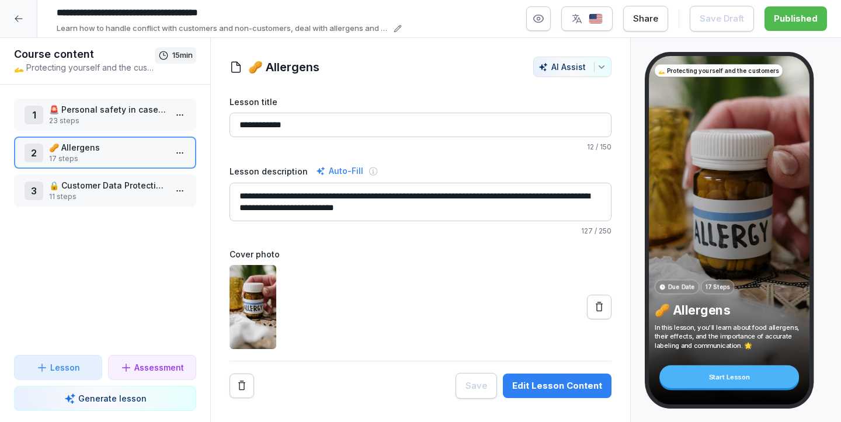
click at [61, 194] on p "11 steps" at bounding box center [107, 197] width 117 height 11
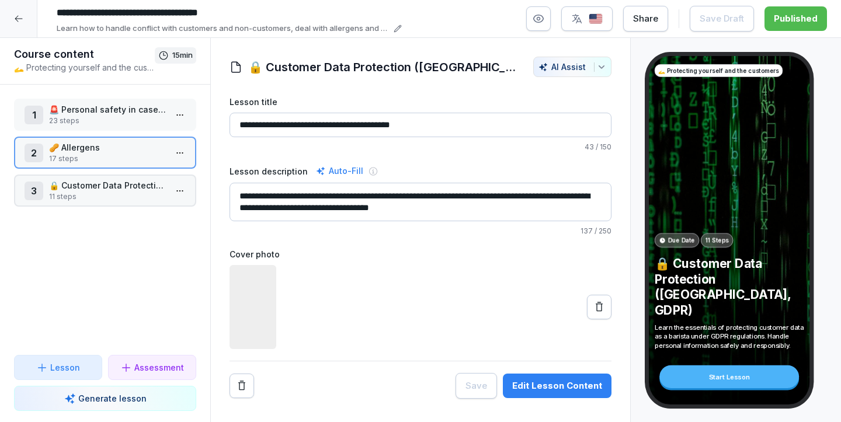
click at [61, 194] on p "11 steps" at bounding box center [107, 197] width 117 height 11
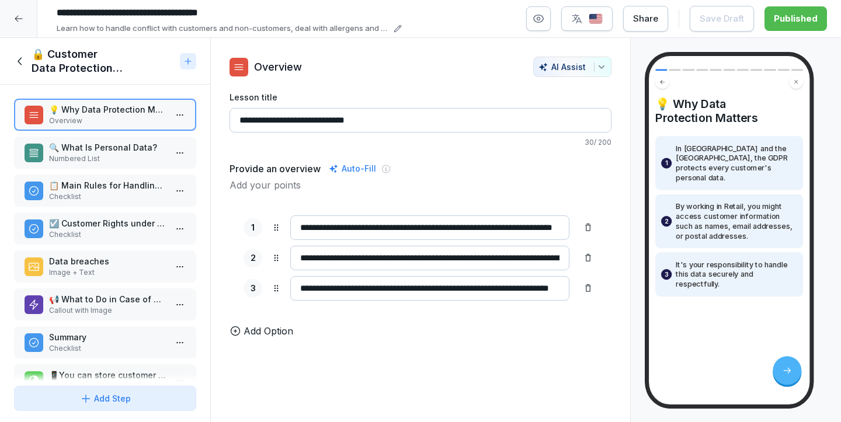
click at [90, 159] on p "Numbered List" at bounding box center [107, 159] width 117 height 11
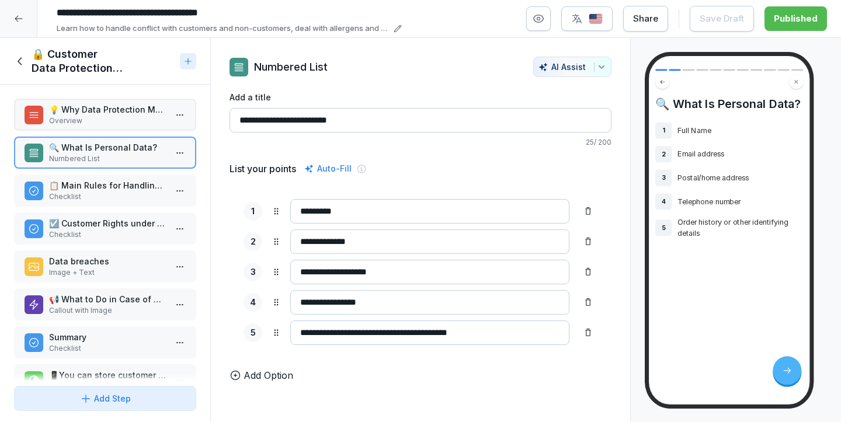
click at [86, 182] on p "📋 Main Rules for Handling Customer Data" at bounding box center [107, 185] width 117 height 12
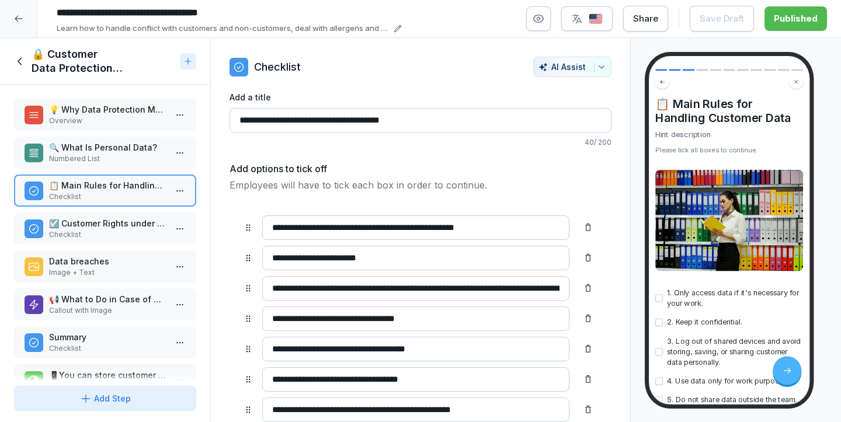
click at [98, 227] on p "☑️ Customer Rights under GDPR" at bounding box center [107, 223] width 117 height 12
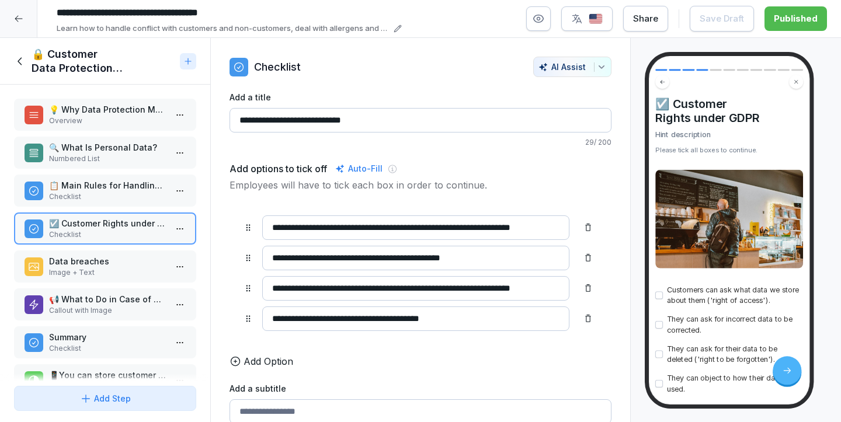
click at [99, 266] on p "Data breaches" at bounding box center [107, 261] width 117 height 12
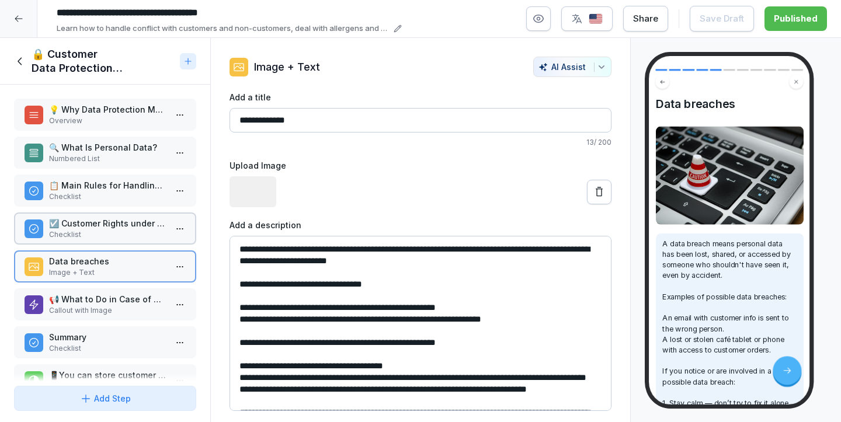
click at [102, 296] on p "📢 What to Do in Case of Questions or Incidents" at bounding box center [107, 299] width 117 height 12
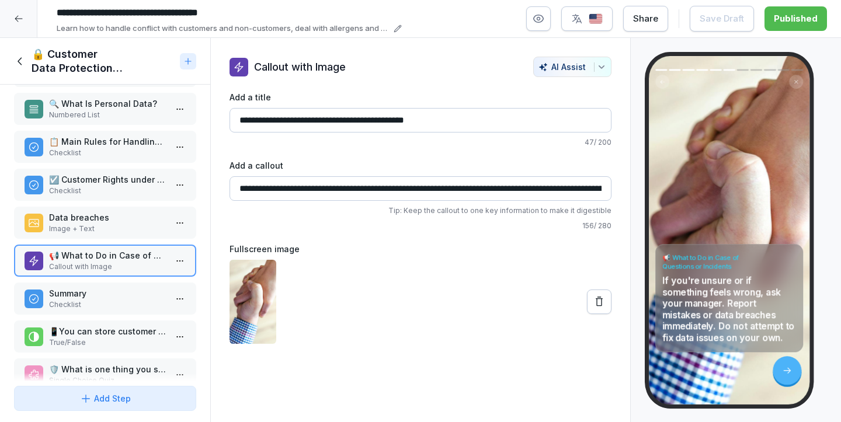
scroll to position [78, 0]
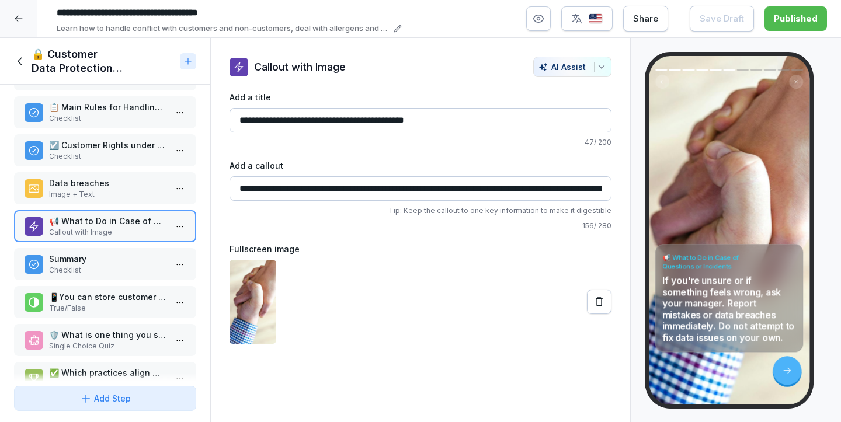
click at [103, 277] on div "Summary Checklist" at bounding box center [105, 264] width 182 height 32
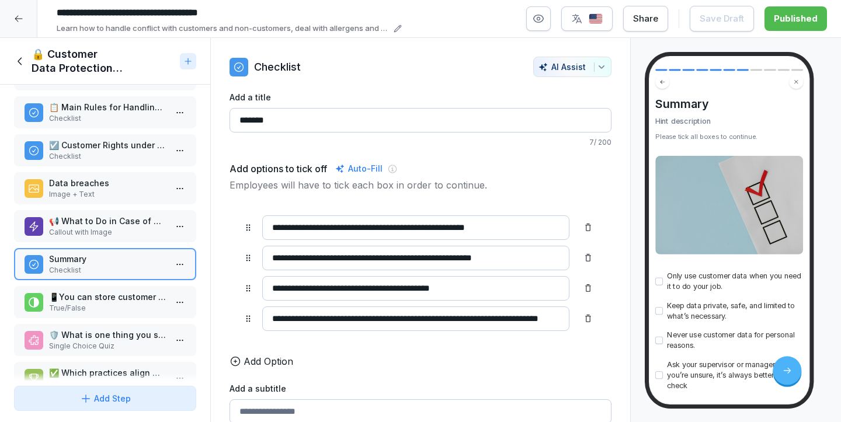
click at [113, 307] on p "True/False" at bounding box center [107, 308] width 117 height 11
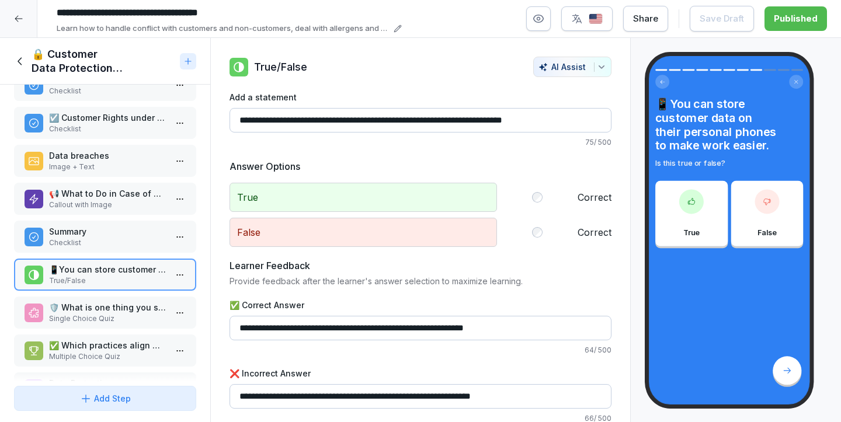
scroll to position [134, 0]
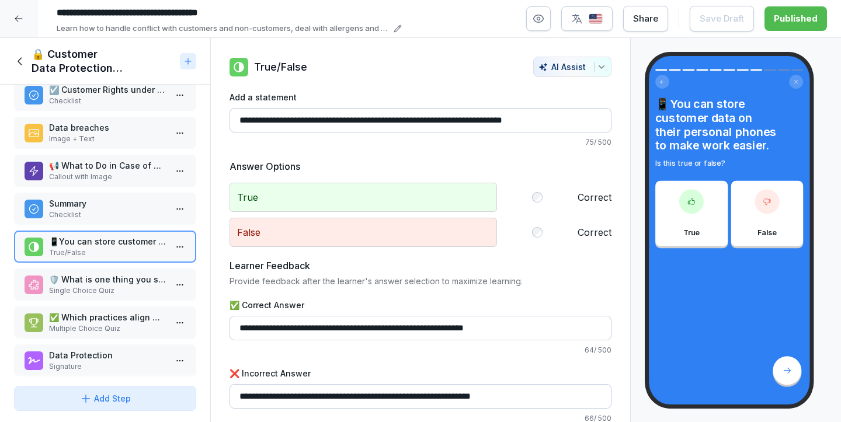
click at [100, 277] on p "🛡️ What is one thing you should avoid when handling customer data?" at bounding box center [107, 279] width 117 height 12
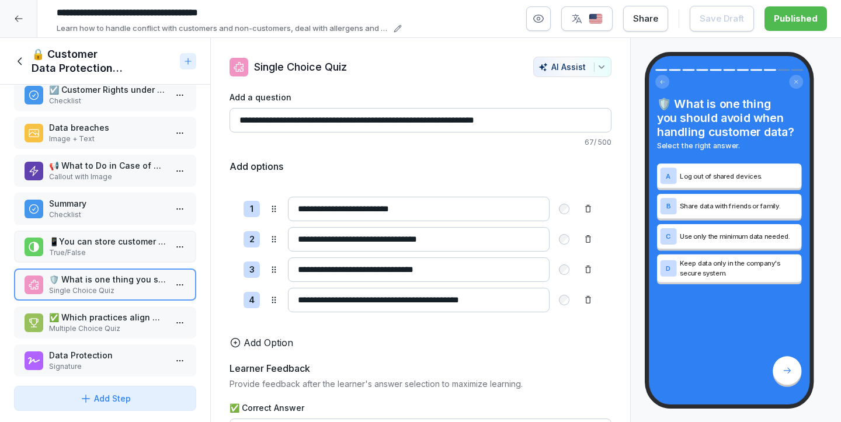
click at [103, 320] on p "✅ Which practices align with GDPR requirements? Select all that apply." at bounding box center [107, 317] width 117 height 12
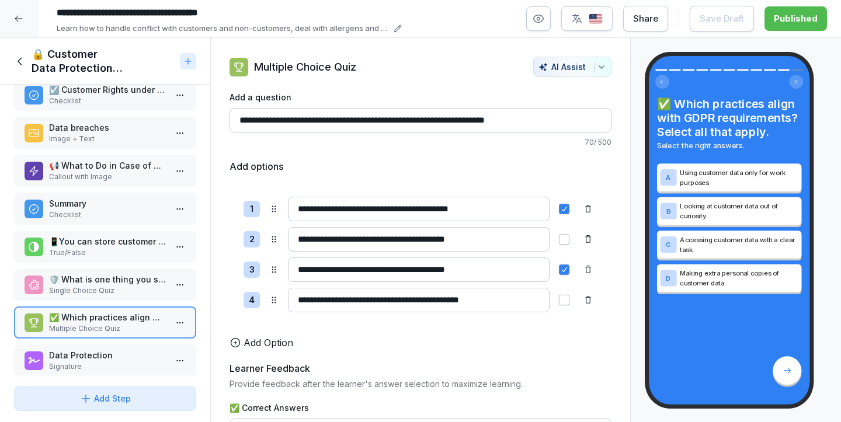
scroll to position [143, 0]
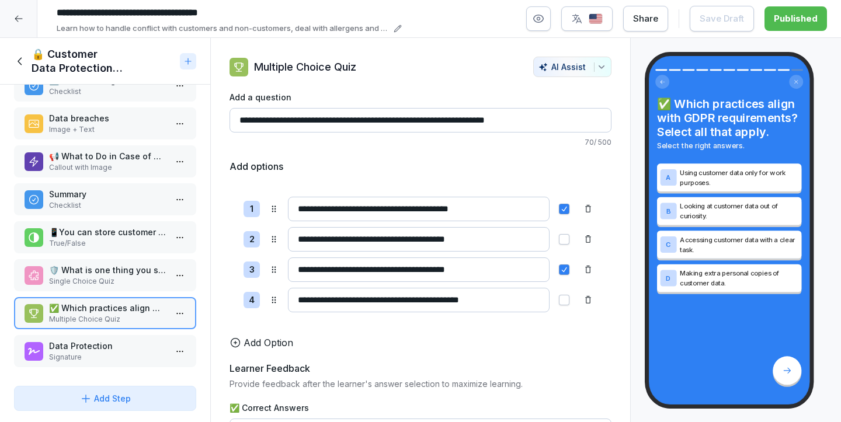
click at [81, 356] on p "Signature" at bounding box center [107, 357] width 117 height 11
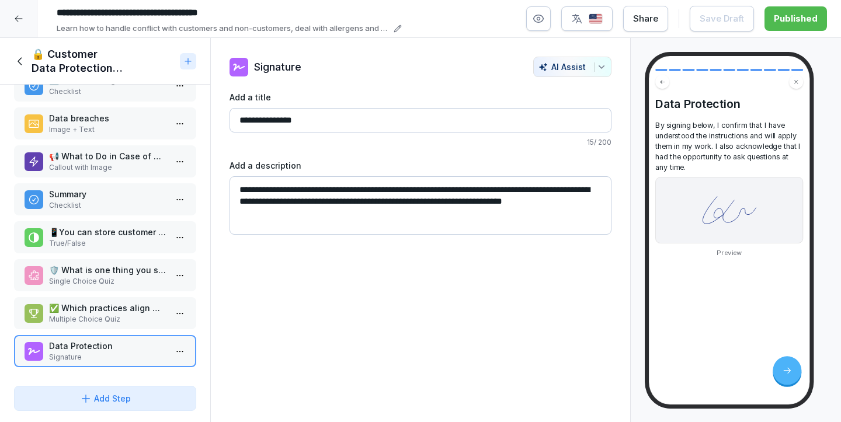
click at [27, 63] on div "🔒 Customer Data Protection ([GEOGRAPHIC_DATA], GDPR)" at bounding box center [94, 61] width 161 height 28
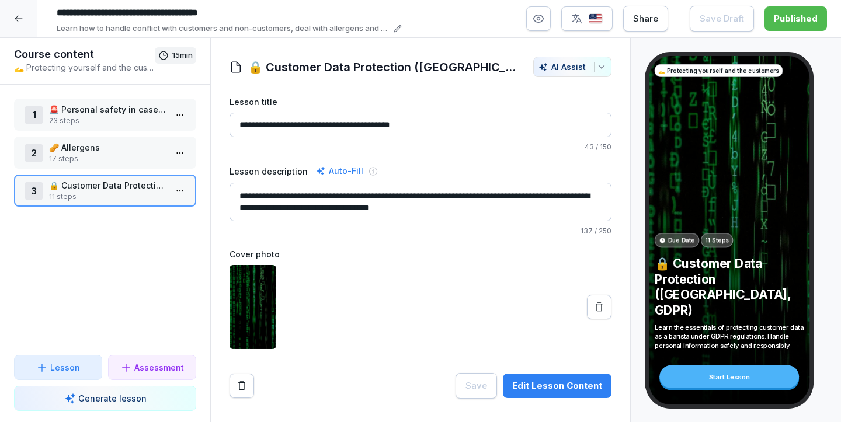
click at [23, 19] on div at bounding box center [18, 18] width 37 height 37
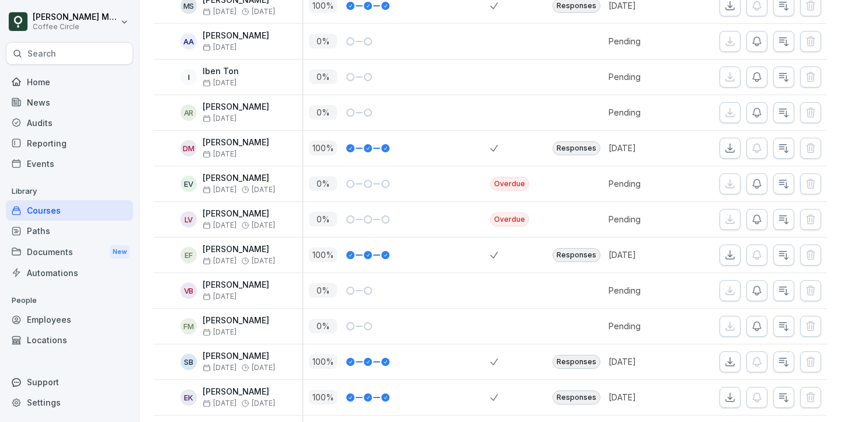
scroll to position [1004, 0]
